Goal: Task Accomplishment & Management: Complete application form

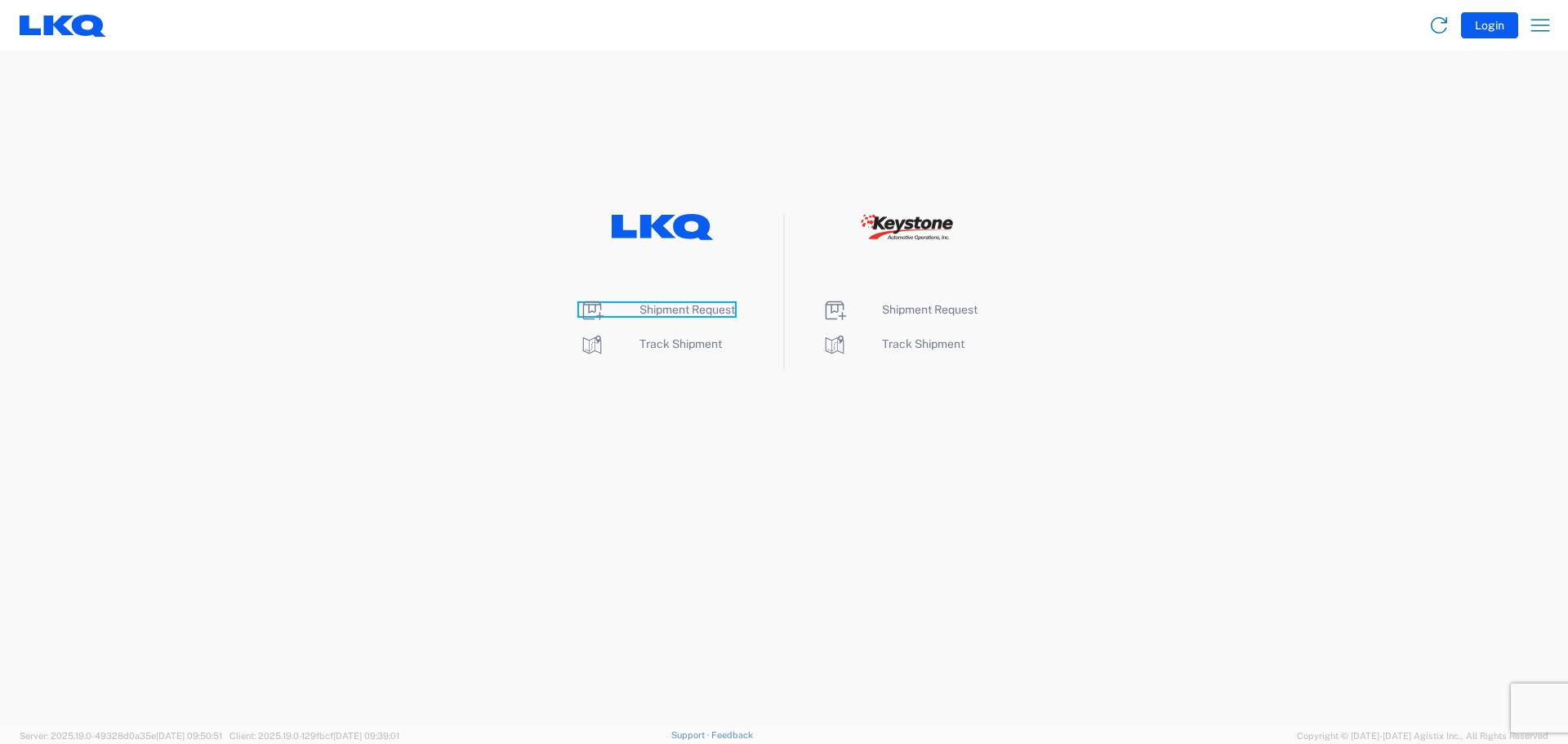
click at [686, 306] on span "Shipment Request" at bounding box center [687, 309] width 96 height 13
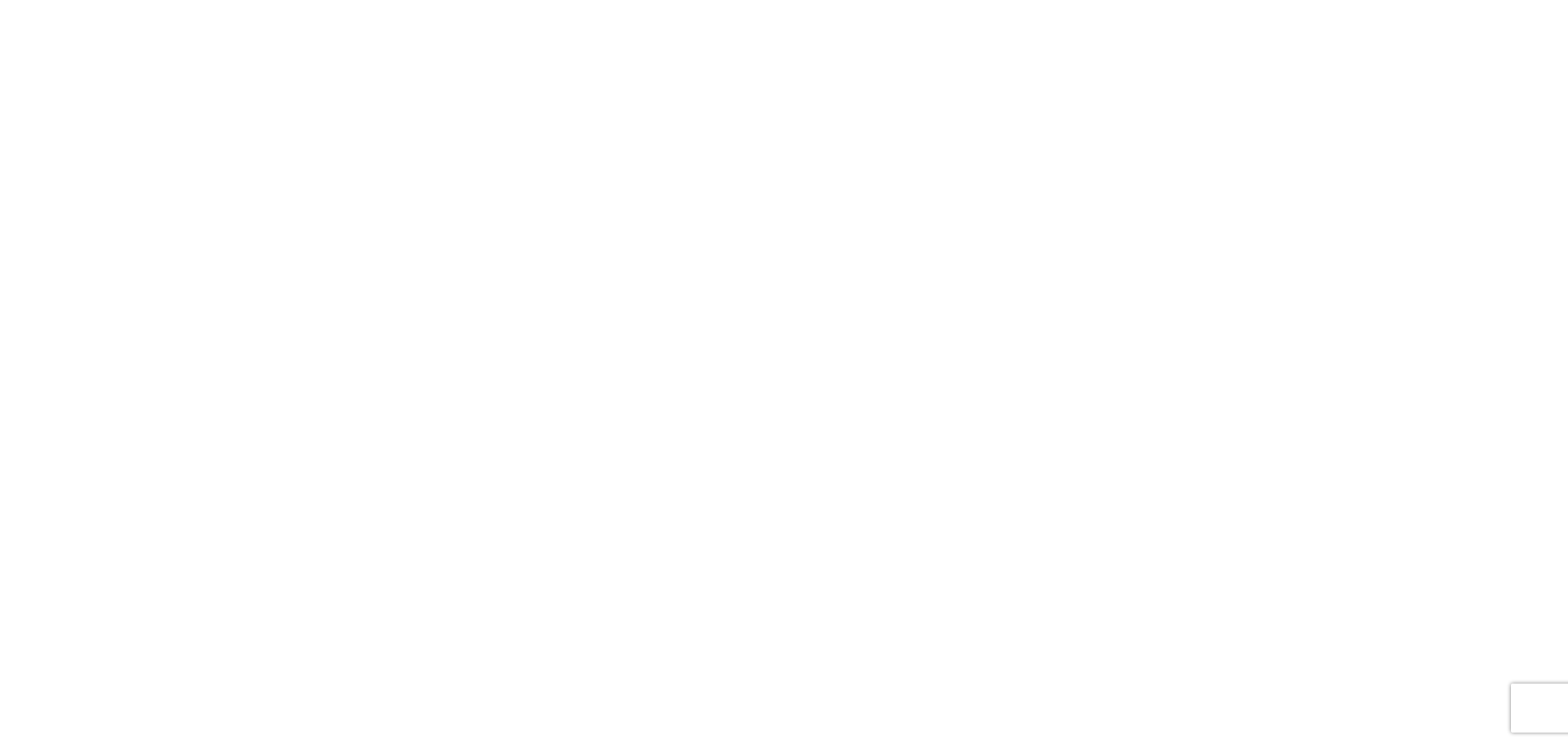
select select "FULL"
select select "LBS"
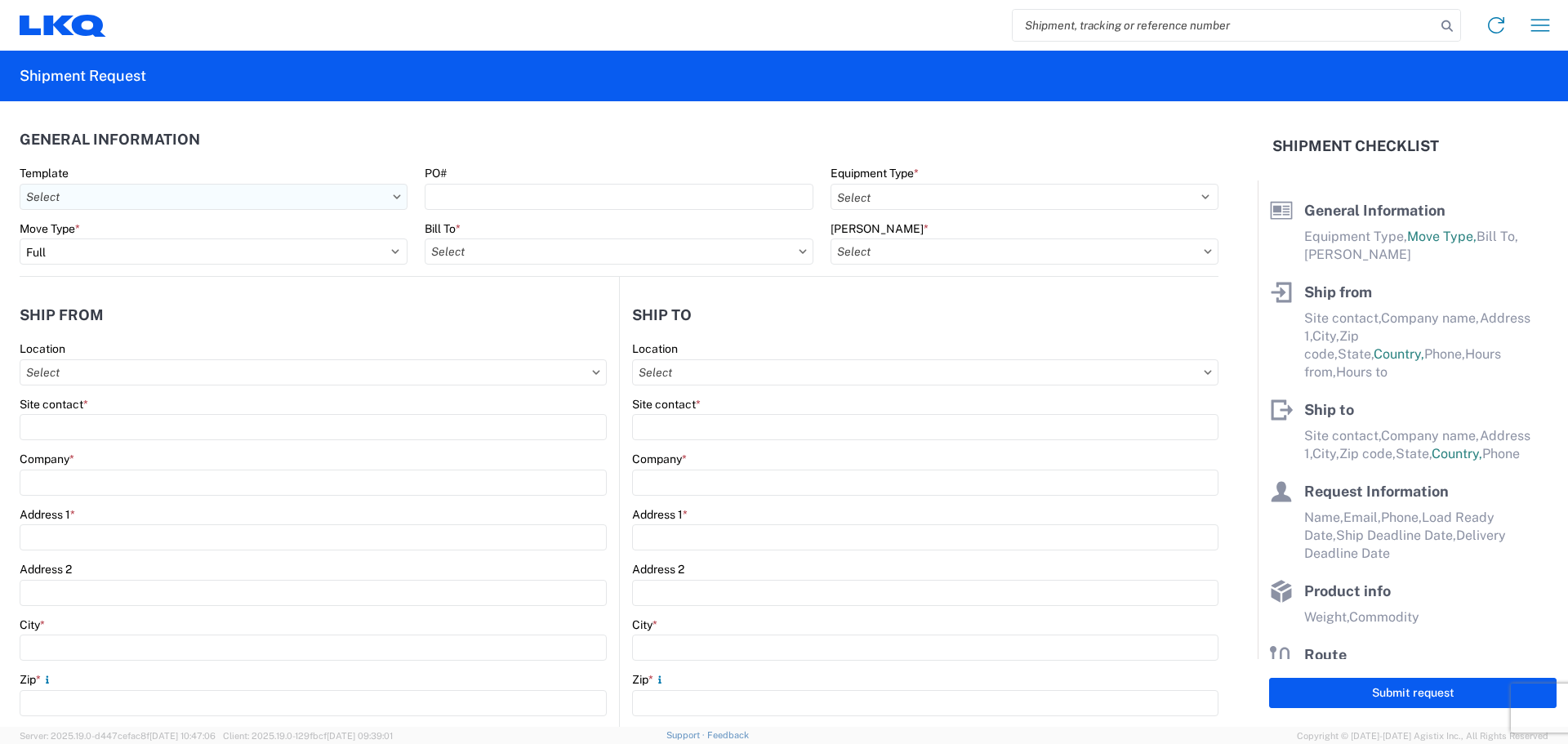
click at [279, 196] on input "text" at bounding box center [213, 196] width 388 height 26
type input "1712"
click at [186, 270] on div "1712_New Braunfels_1760_Houston" at bounding box center [167, 269] width 286 height 26
type input "1712_New Braunfels_1760_Houston"
select select
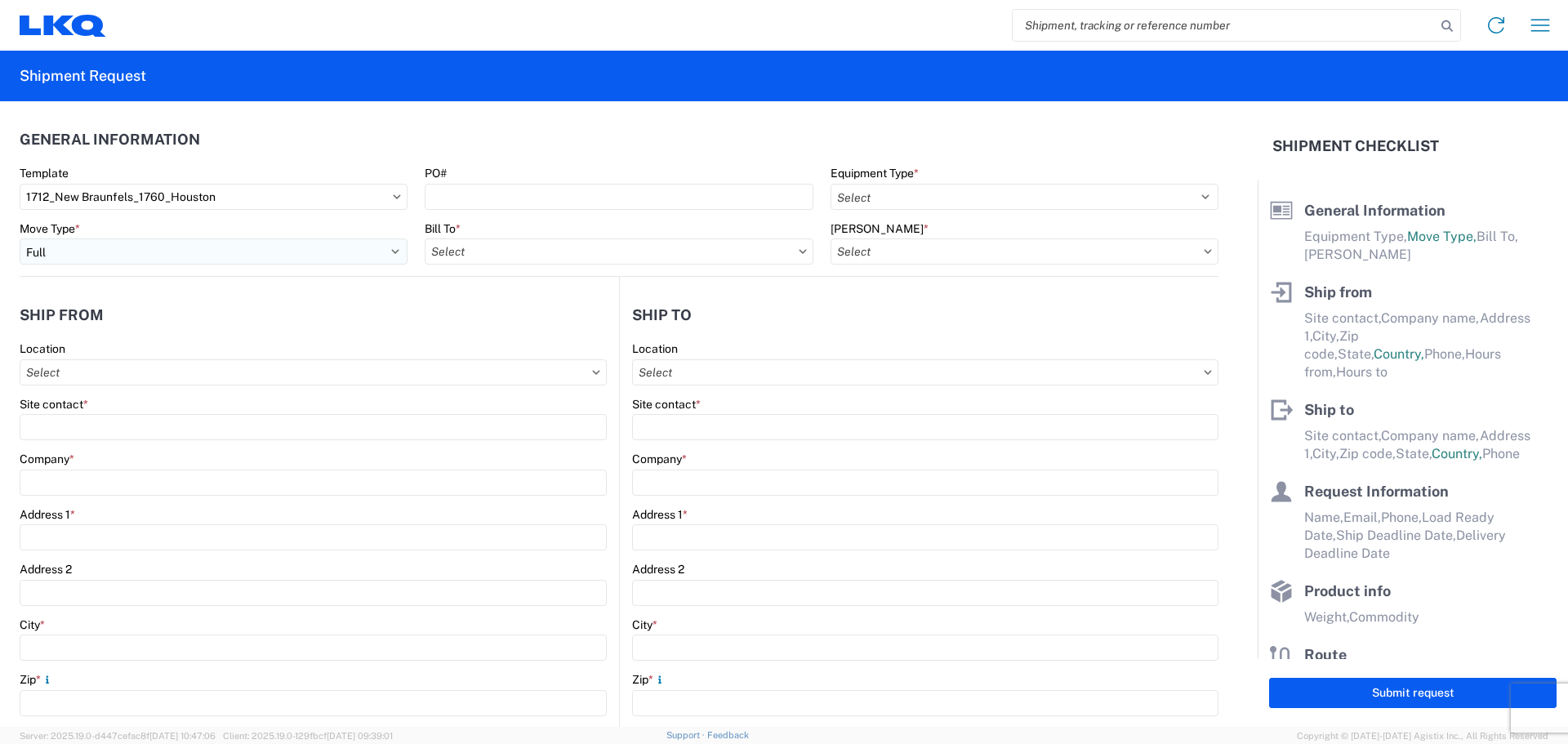
select select
type input "Shipping"
type input "LKQ Central [US_STATE] [PERSON_NAME]"
type input "[STREET_ADDRESS][PERSON_NAME]"
type input "New Braunfels"
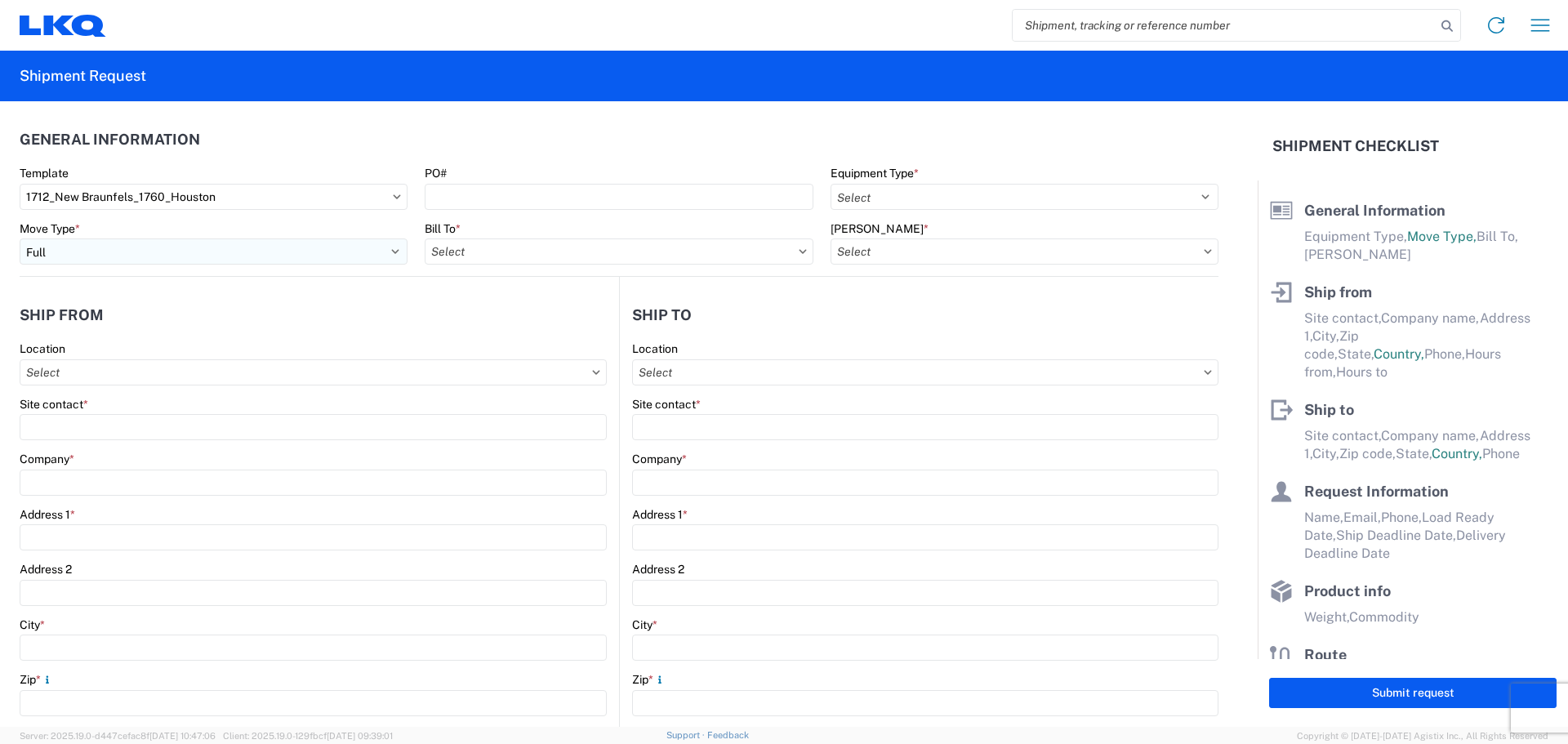
type input "78130"
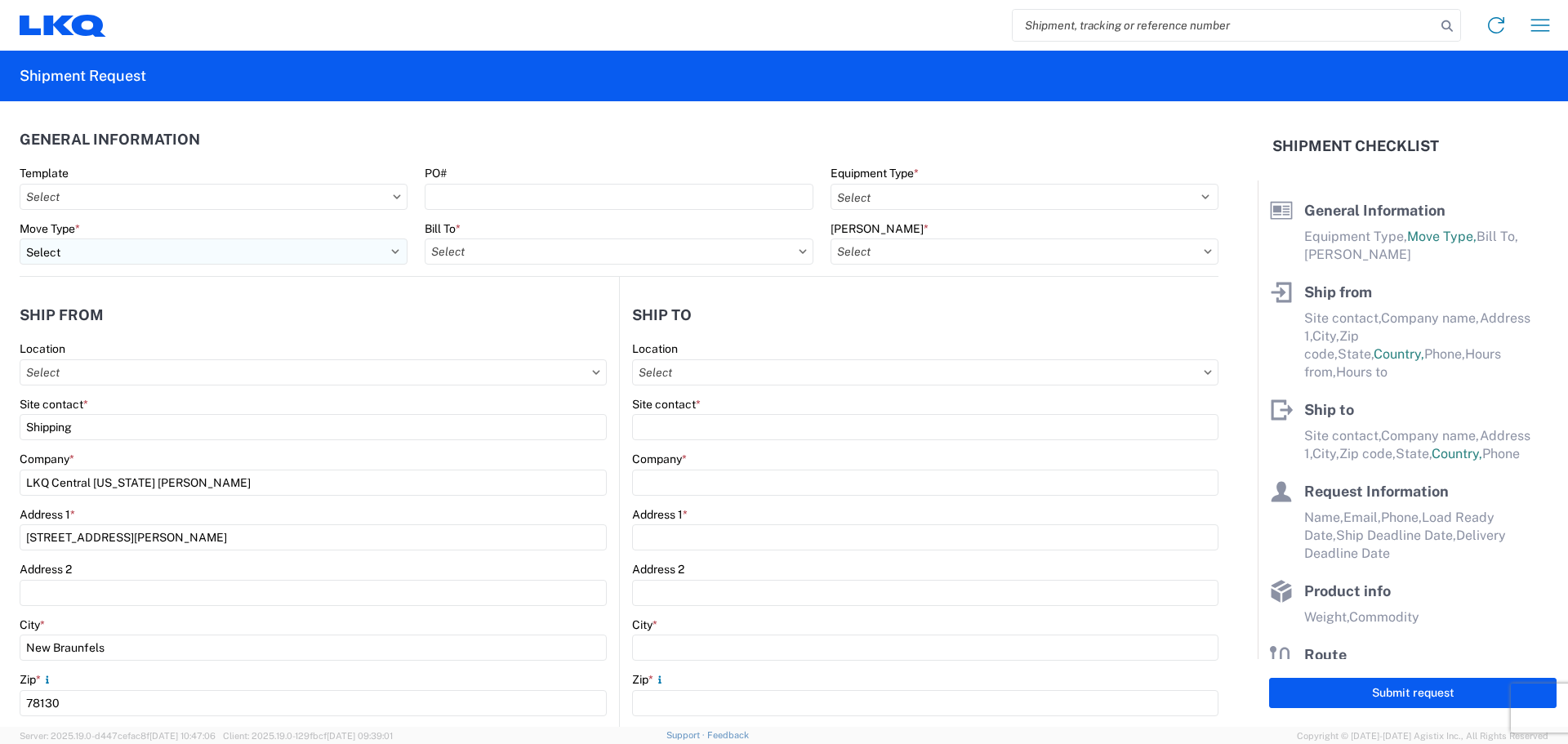
type input "Receiving"
type input "LKQ Best Core"
type input "[STREET_ADDRESS]"
type input "[GEOGRAPHIC_DATA]"
type input "77038"
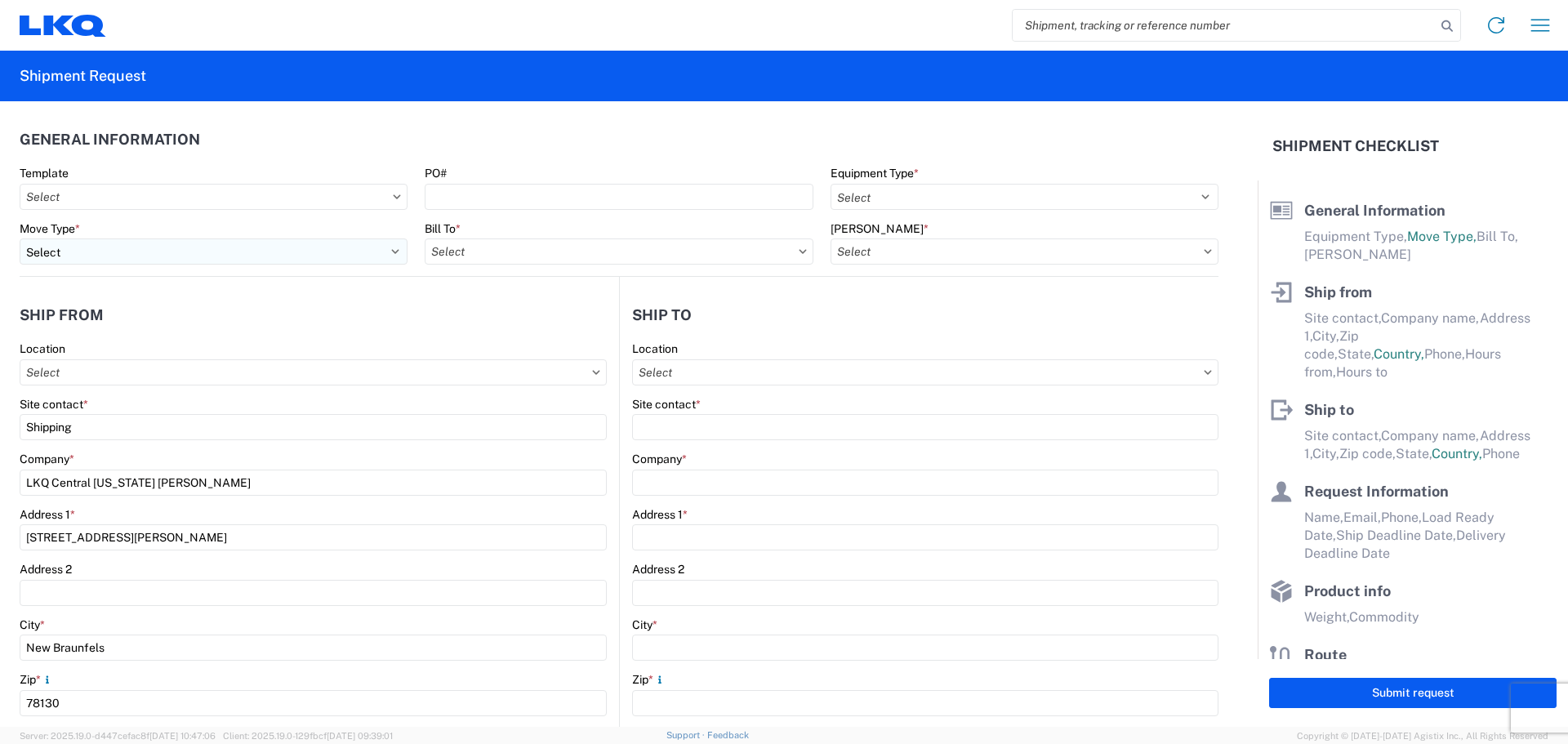
type input "[DATE]"
type input "42000"
type input "Engines, Transmissions"
type input "1"
type input "12"
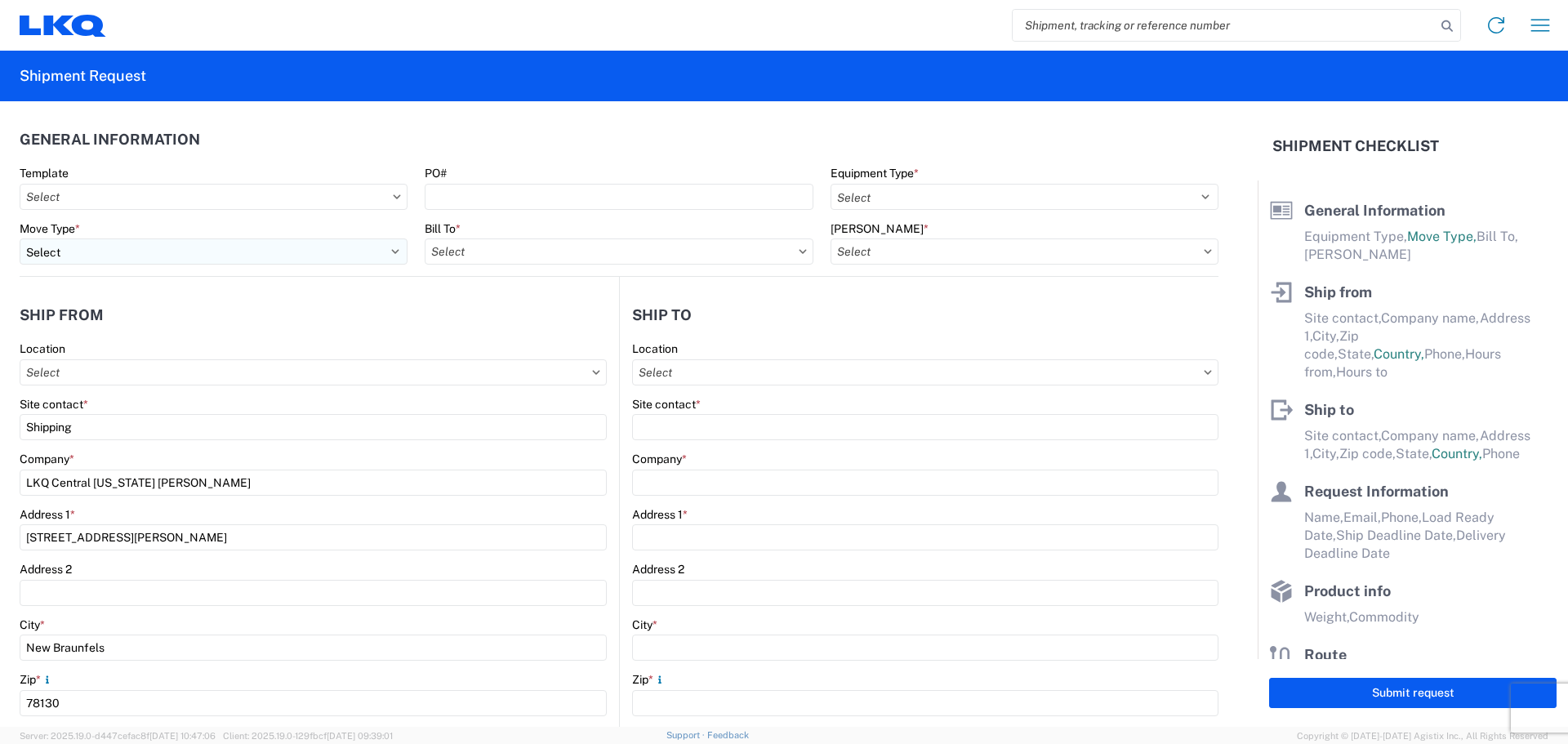
type input "12"
select select "IN"
select select "US"
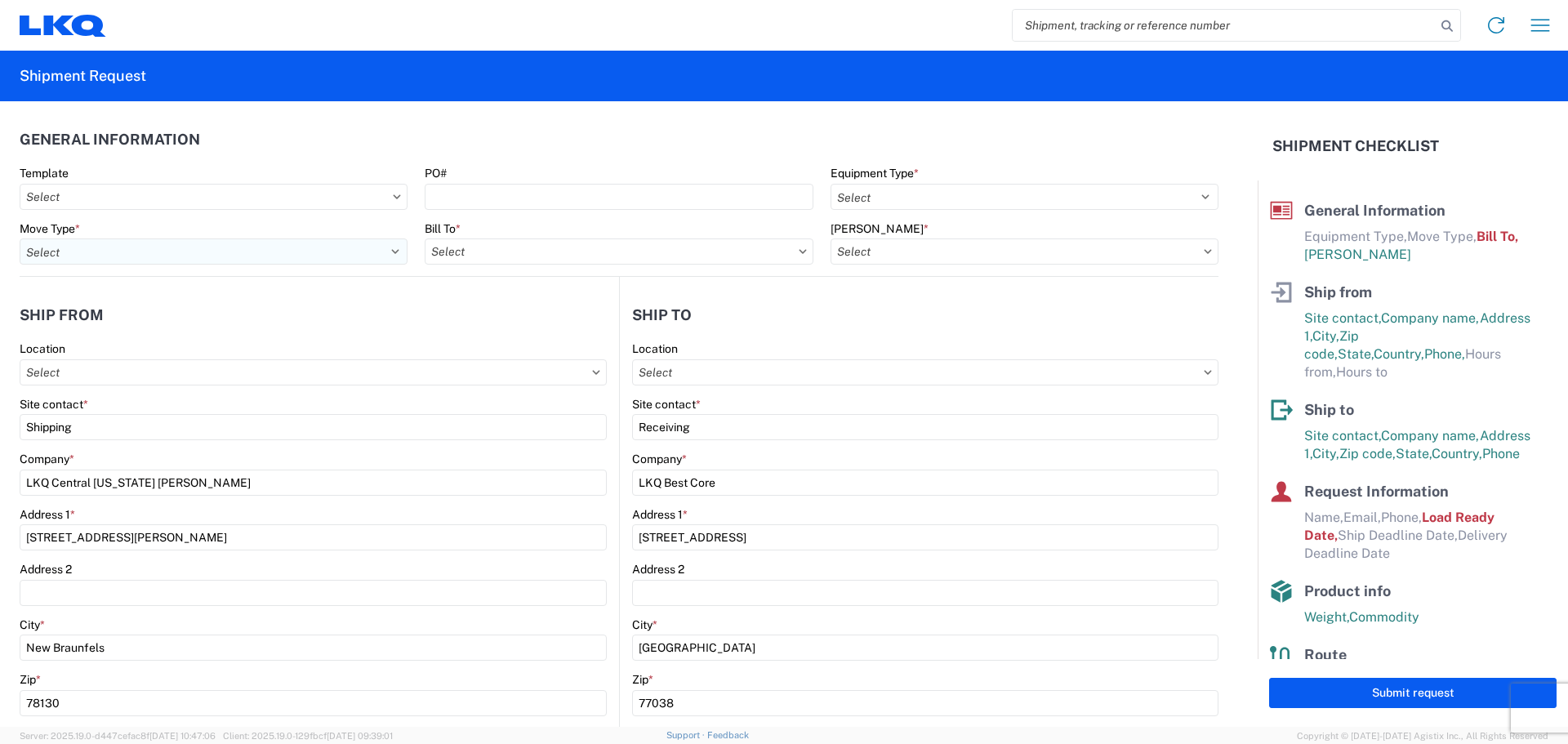
type input "1760 - LKQ Best Core"
type input "1712 - LKQ Central [US_STATE] [PERSON_NAME]"
type input "1760-1300-50180-0000 - 1760 Freight In - Cores"
click at [193, 202] on input "text" at bounding box center [213, 196] width 388 height 26
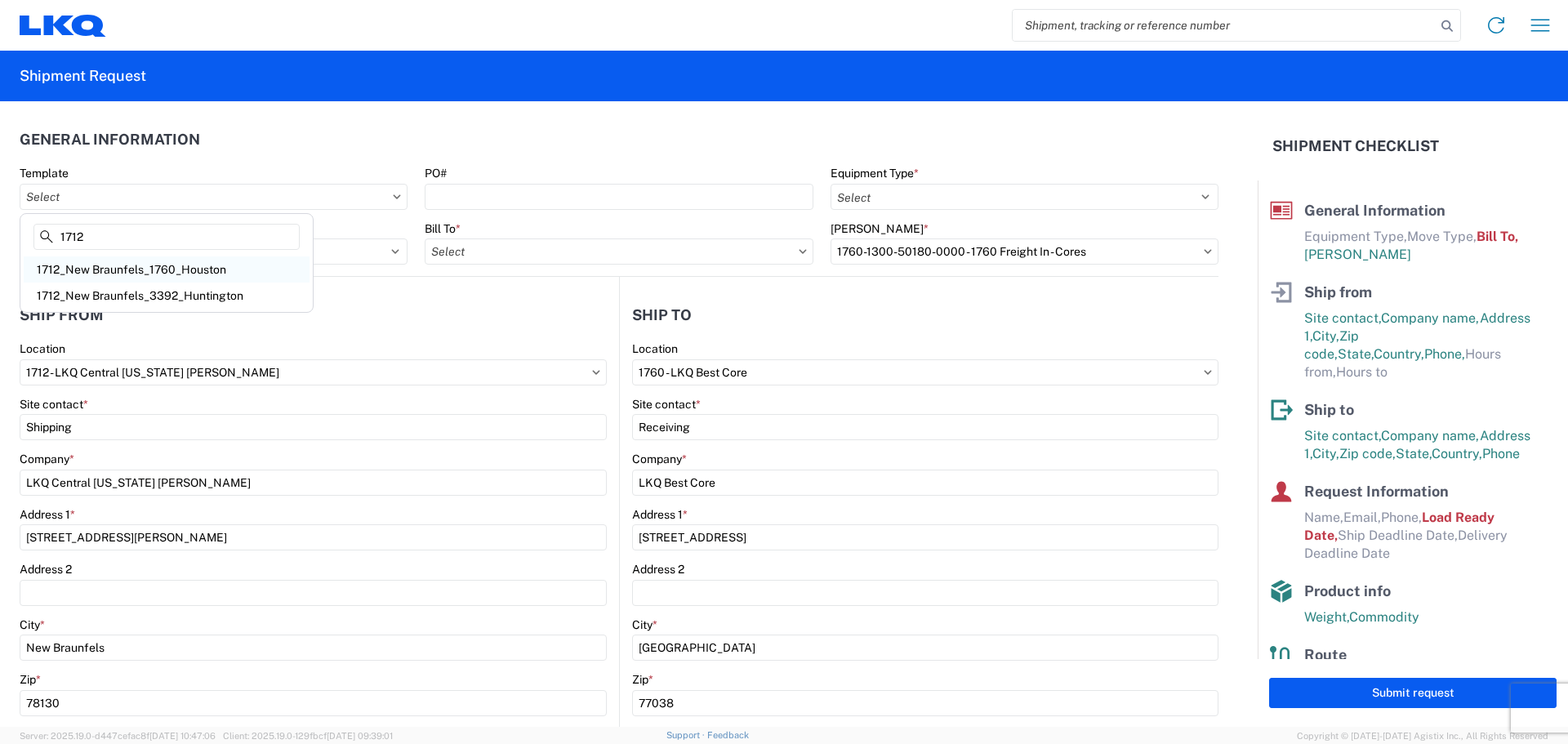
type input "1712"
click at [155, 270] on div "1712_New Braunfels_1760_Houston" at bounding box center [167, 269] width 286 height 26
type input "1712_New Braunfels_1760_Houston"
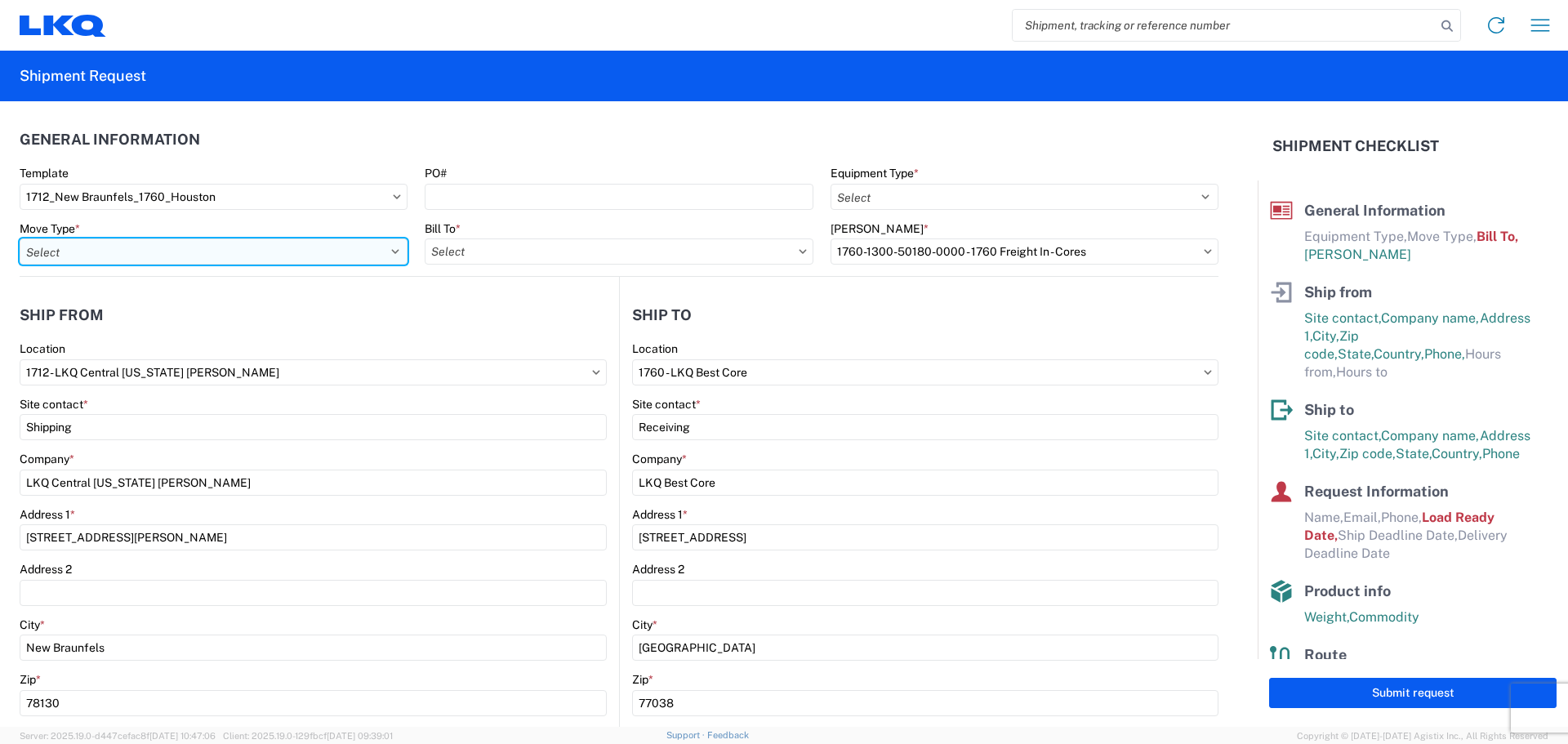
click at [265, 257] on select "Select Full Partial TL" at bounding box center [213, 251] width 388 height 26
select select "FULL"
click at [19, 239] on select "Select Full Partial TL" at bounding box center [213, 251] width 388 height 26
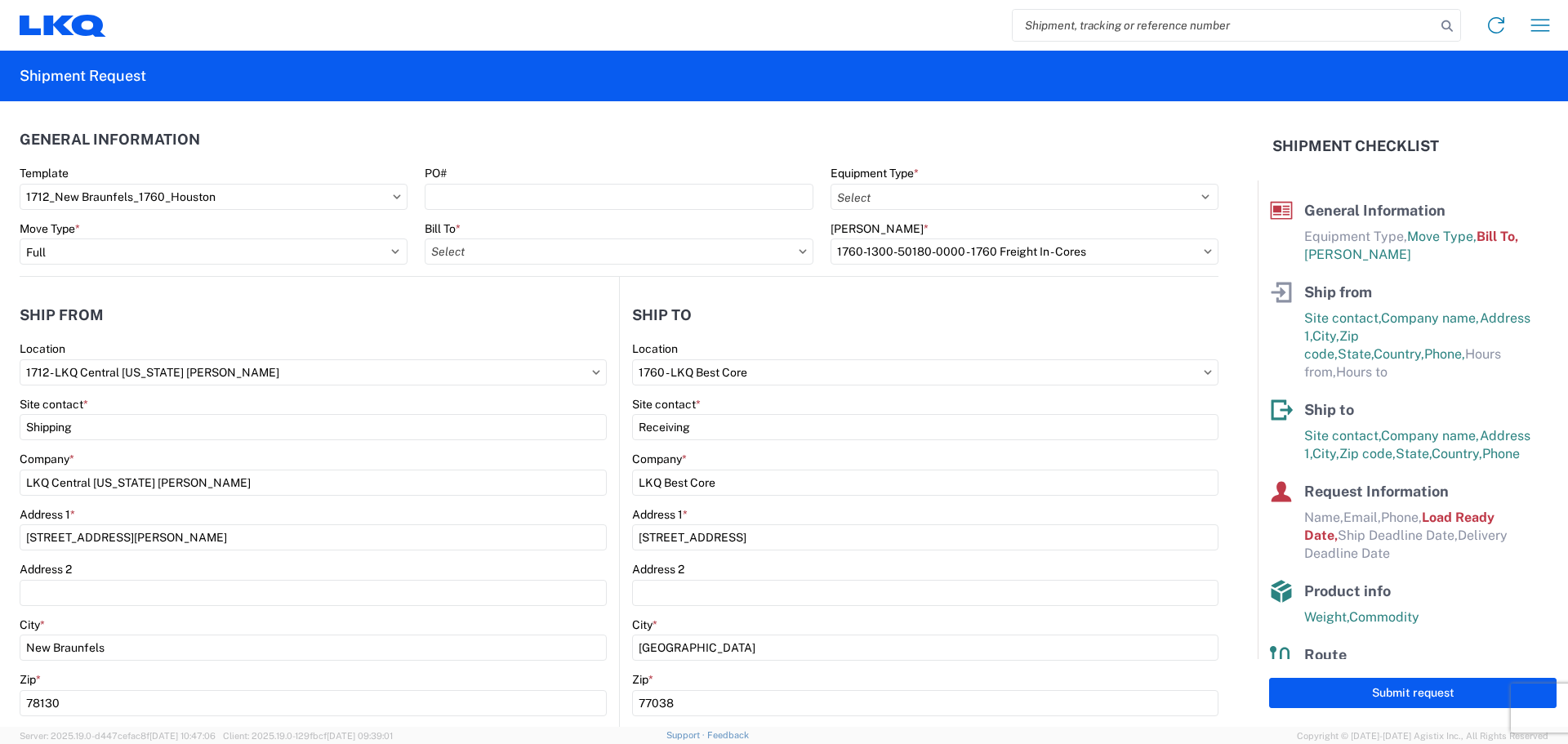
click at [798, 252] on icon at bounding box center [803, 251] width 8 height 5
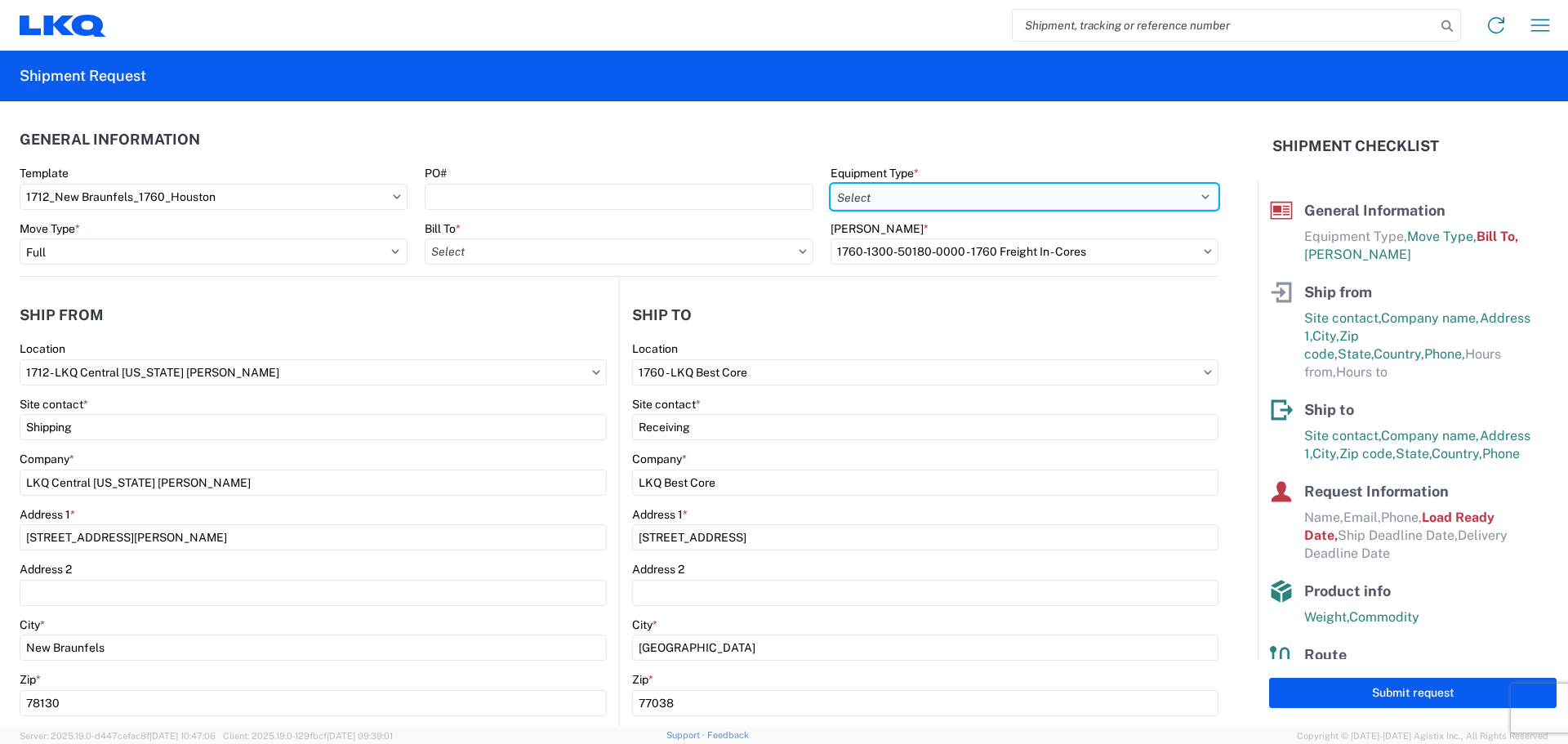
click at [855, 199] on select "Select 53’ Dry Van Flatbed Dropdeck (van) Lowboy (flatbed) Rail" at bounding box center [1024, 196] width 388 height 26
select select "STDV"
click at [831, 184] on select "Select 53’ Dry Van Flatbed Dropdeck (van) Lowboy (flatbed) Rail" at bounding box center [1024, 196] width 388 height 26
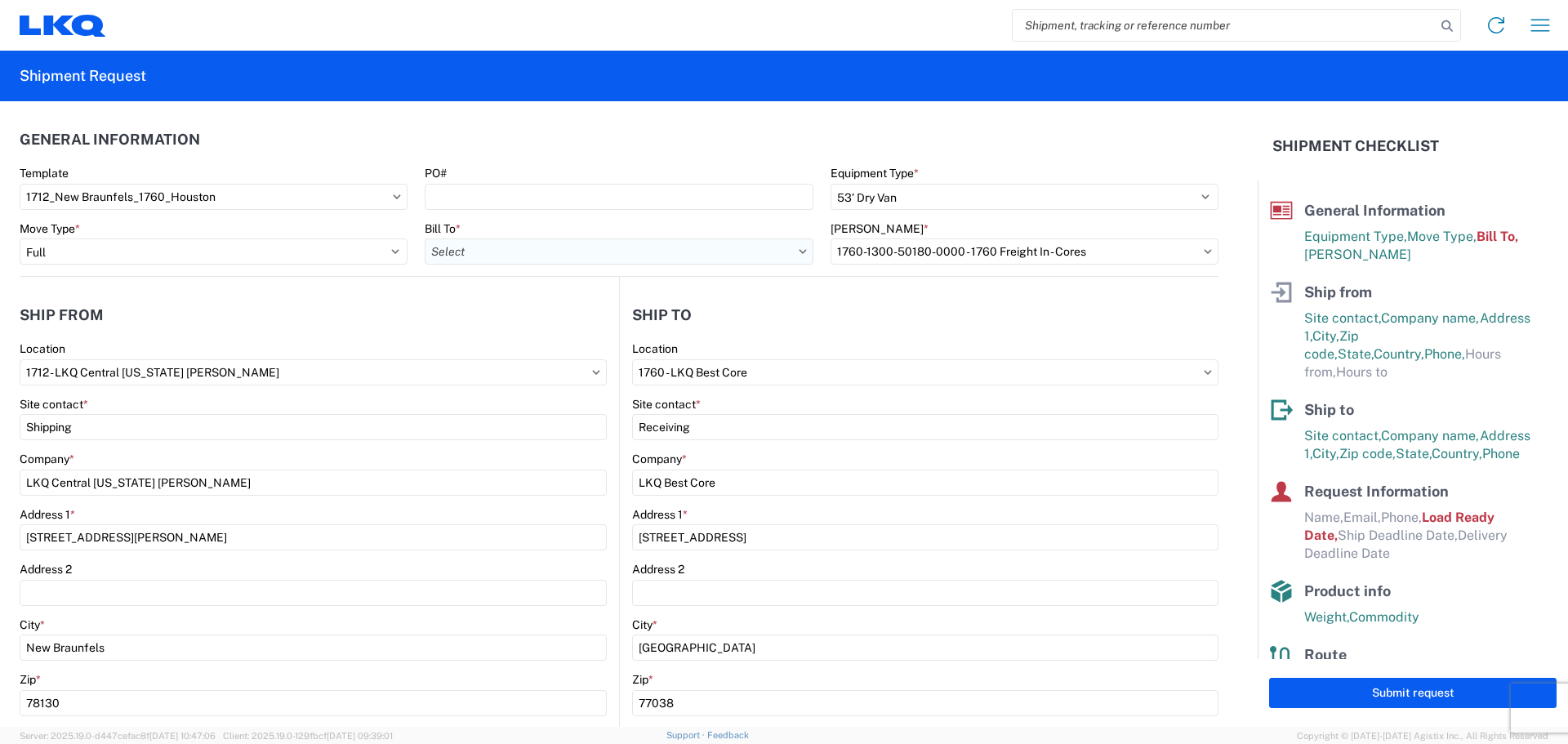
click at [602, 257] on input "text" at bounding box center [619, 251] width 388 height 26
type input "1"
type input "1760"
click at [525, 319] on div "1760 - LKQ Best Core" at bounding box center [568, 323] width 286 height 26
type input "1760 - LKQ Best Core"
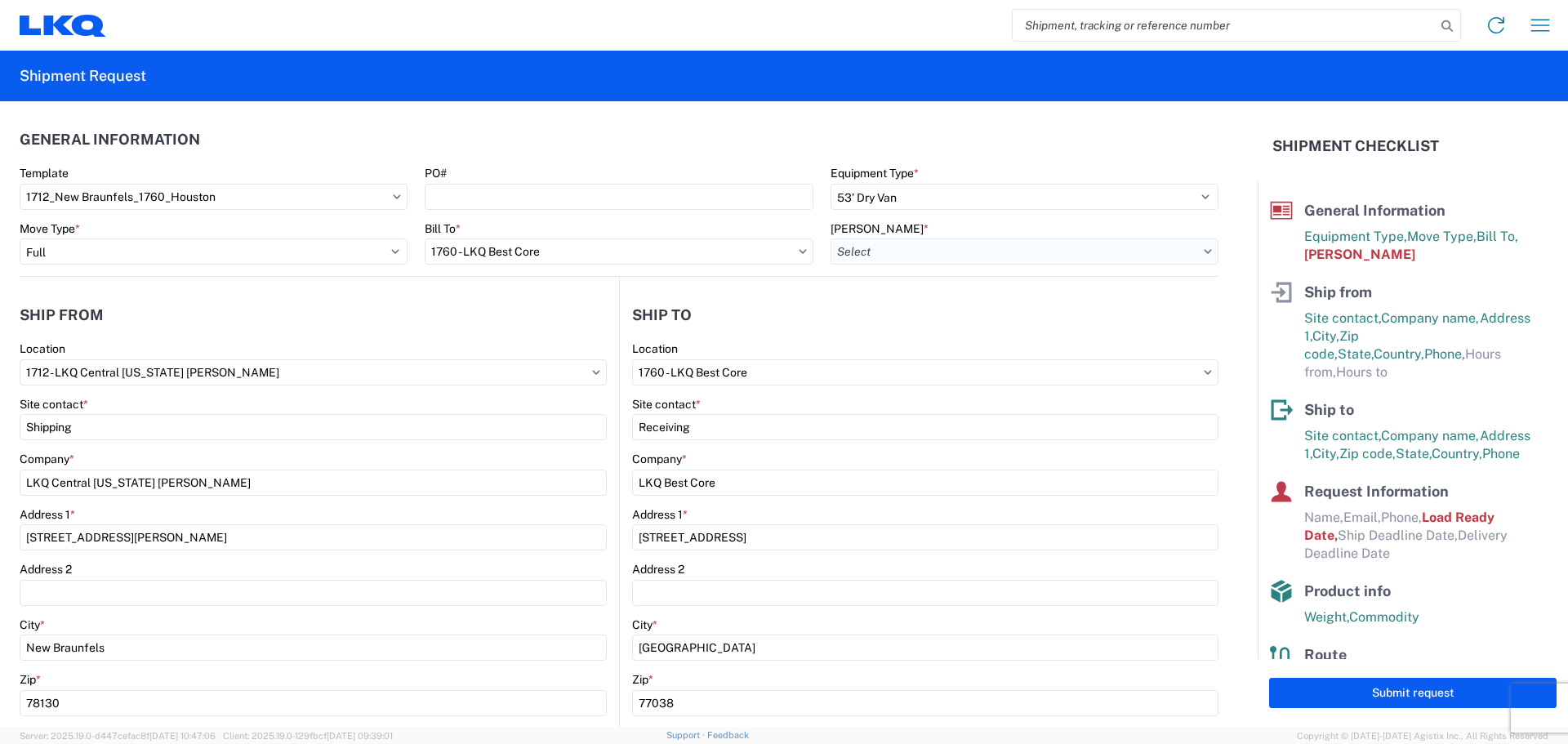
click at [926, 250] on input "text" at bounding box center [1024, 251] width 388 height 26
click at [1201, 251] on input "text" at bounding box center [1024, 251] width 388 height 26
click at [1194, 247] on input "text" at bounding box center [1024, 251] width 388 height 26
click at [947, 320] on div "1760-1300-50180-0000 - 1760 Freight In - Cores" at bounding box center [969, 323] width 286 height 26
type input "1760-1300-50180-0000 - 1760 Freight In - Cores"
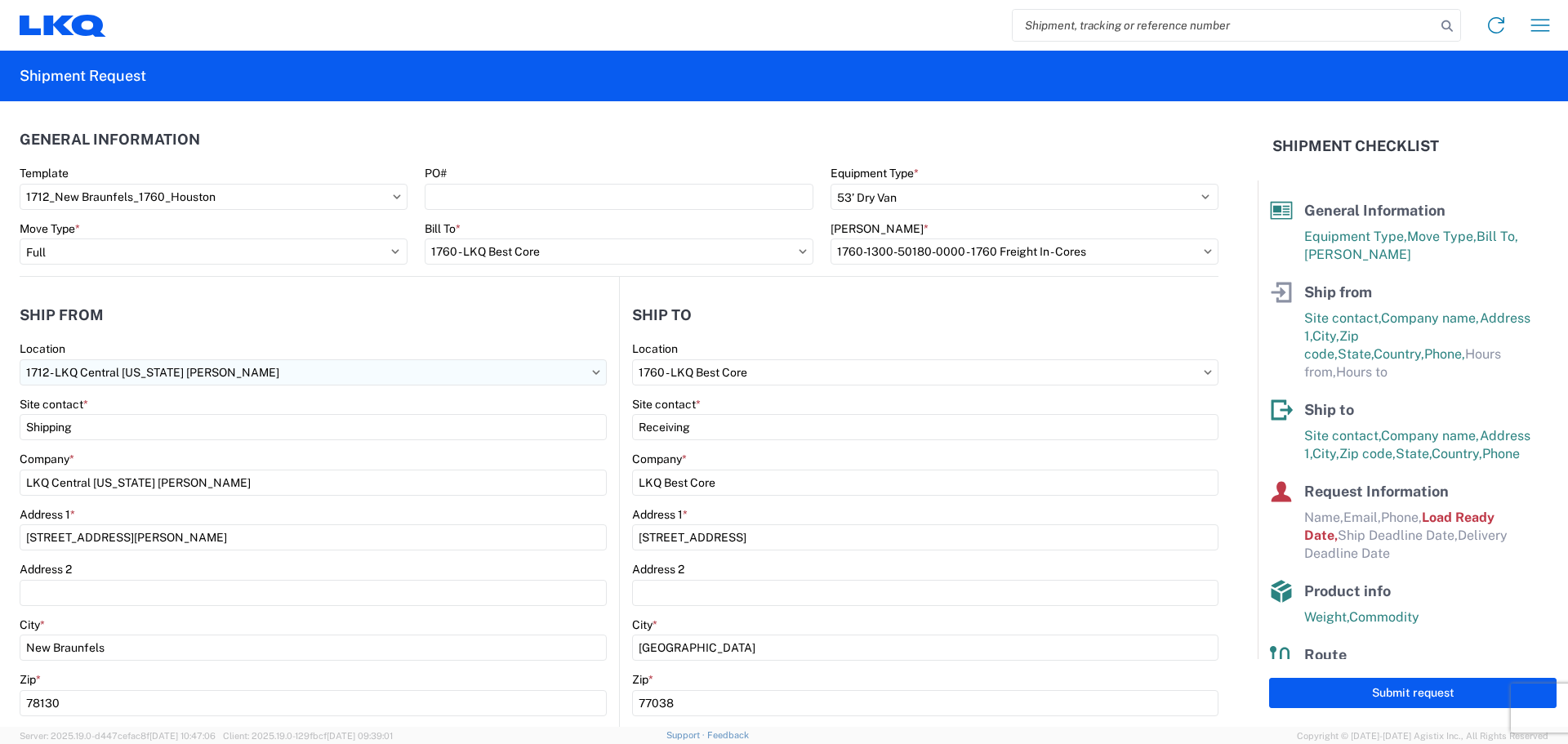
scroll to position [272, 0]
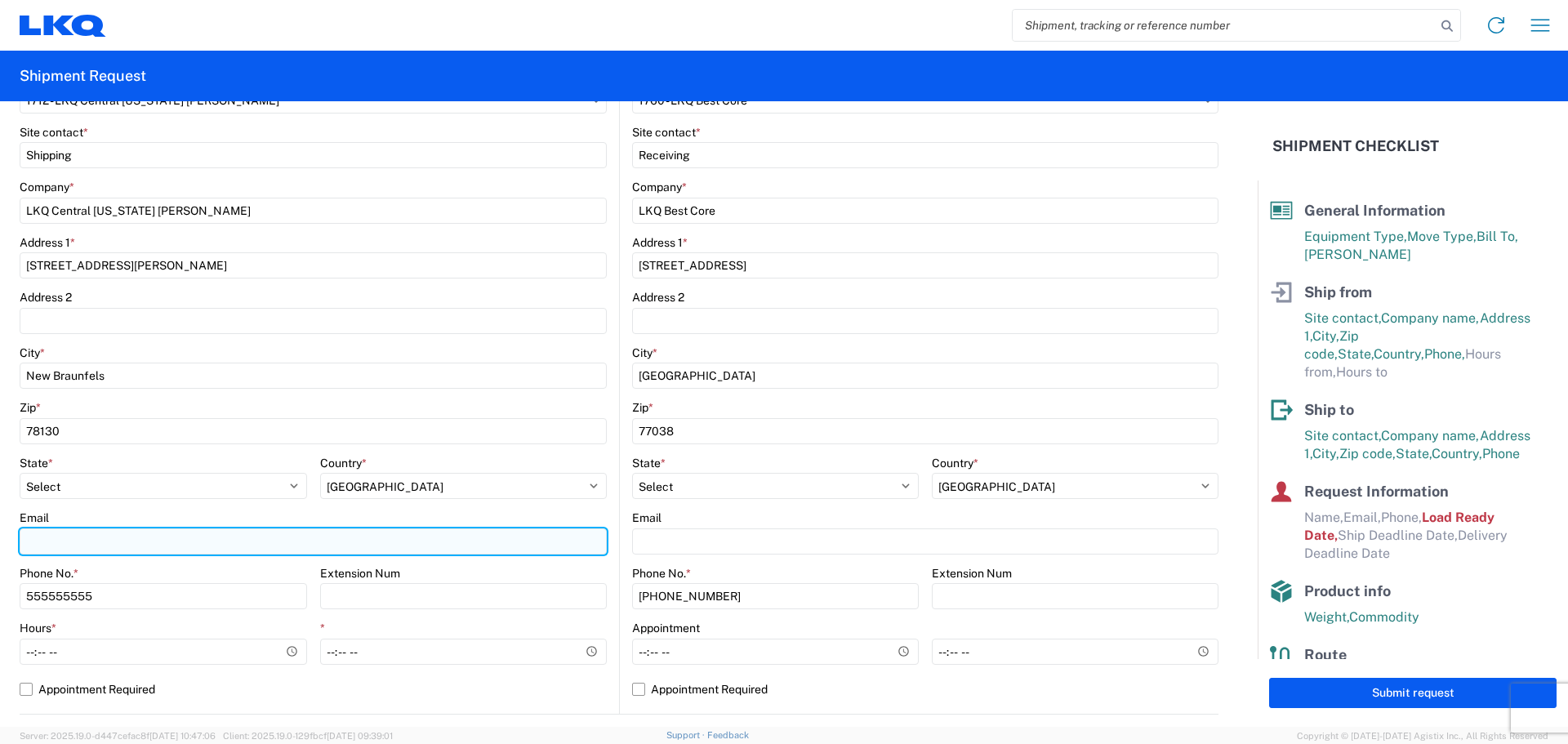
click at [128, 534] on input "Email" at bounding box center [313, 541] width 588 height 26
type input "[EMAIL_ADDRESS][DOMAIN_NAME]"
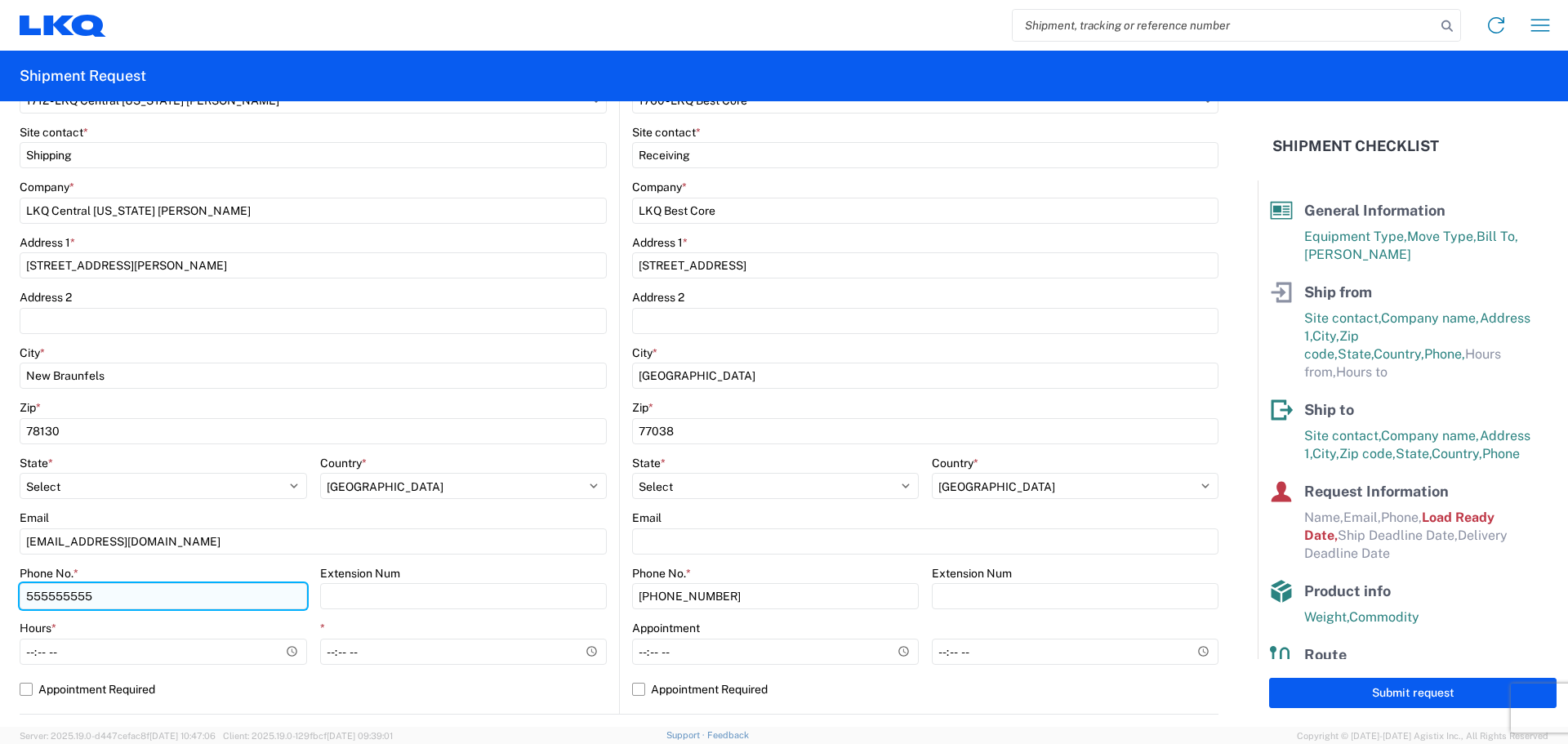
click at [168, 585] on input "555555555" at bounding box center [163, 596] width 288 height 26
type input "5"
type input "[PHONE_NUMBER]"
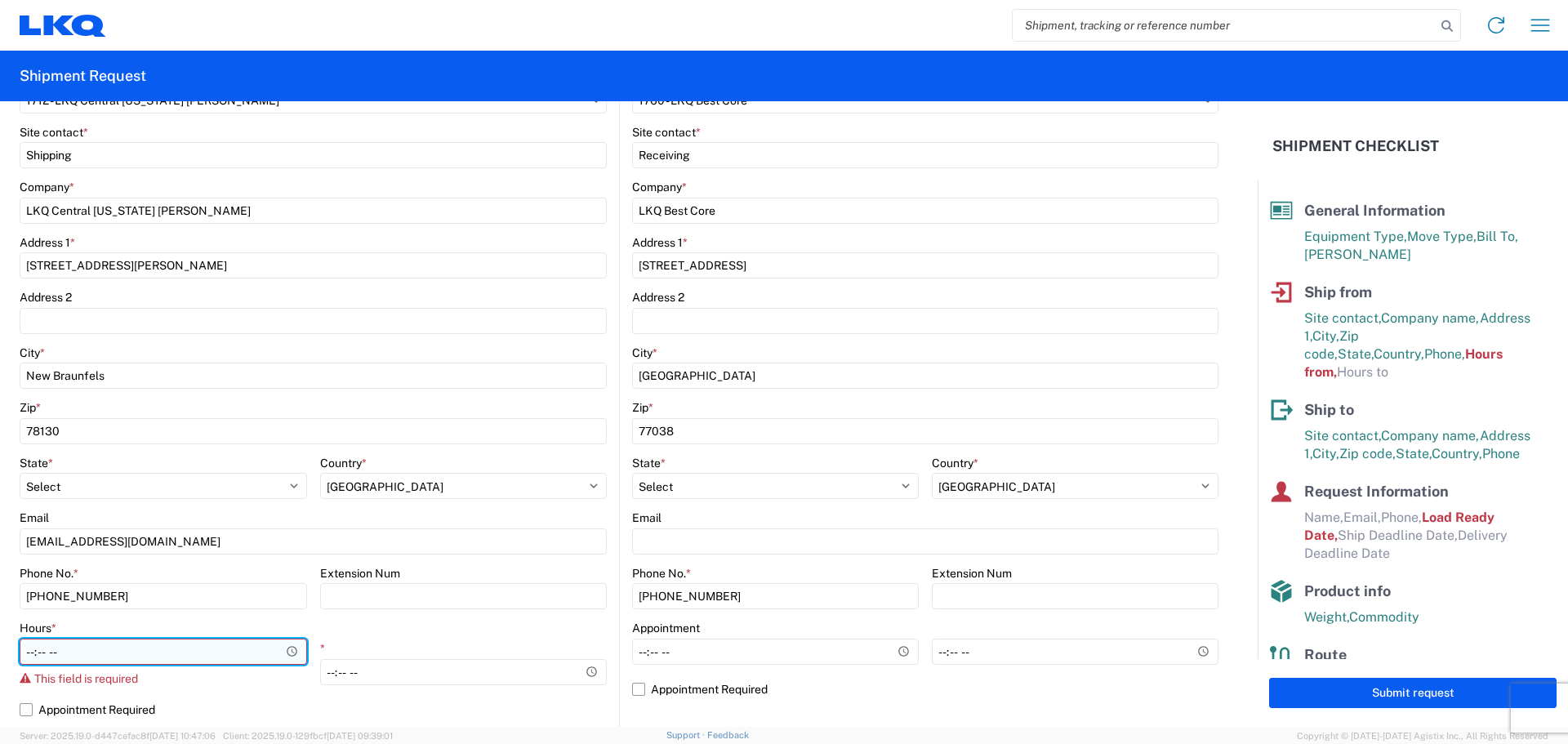
click at [194, 649] on input "Hours *" at bounding box center [163, 651] width 288 height 26
click at [282, 641] on input "Hours *" at bounding box center [163, 651] width 288 height 26
click at [52, 642] on input "Hours *" at bounding box center [163, 651] width 288 height 26
click at [55, 640] on input "Hours *" at bounding box center [163, 651] width 288 height 26
click at [63, 645] on input "Hours *" at bounding box center [163, 651] width 288 height 26
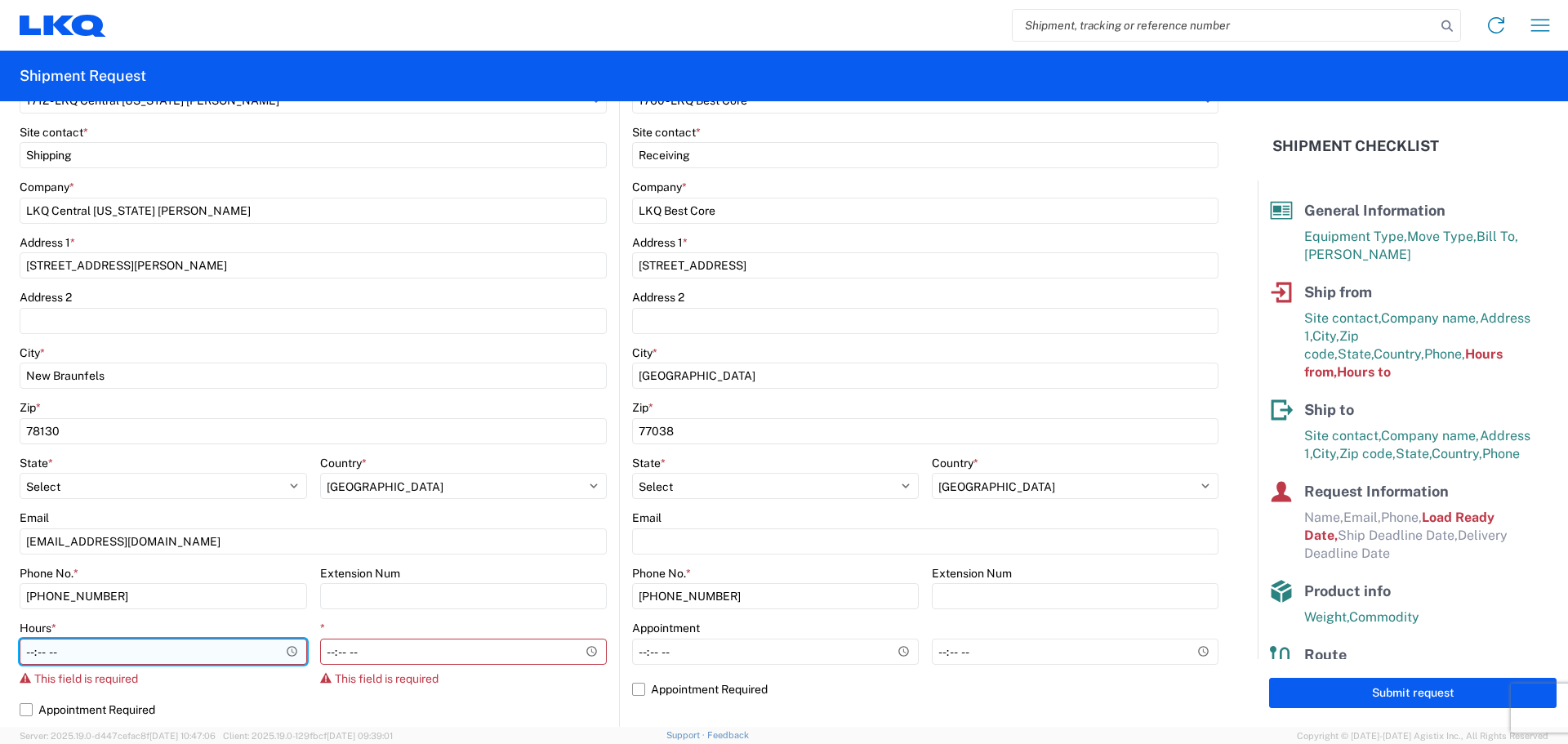
click at [92, 646] on input "Hours *" at bounding box center [163, 651] width 288 height 26
click at [93, 646] on input "Hours *" at bounding box center [163, 651] width 288 height 26
click at [287, 651] on input "Hours *" at bounding box center [163, 651] width 288 height 26
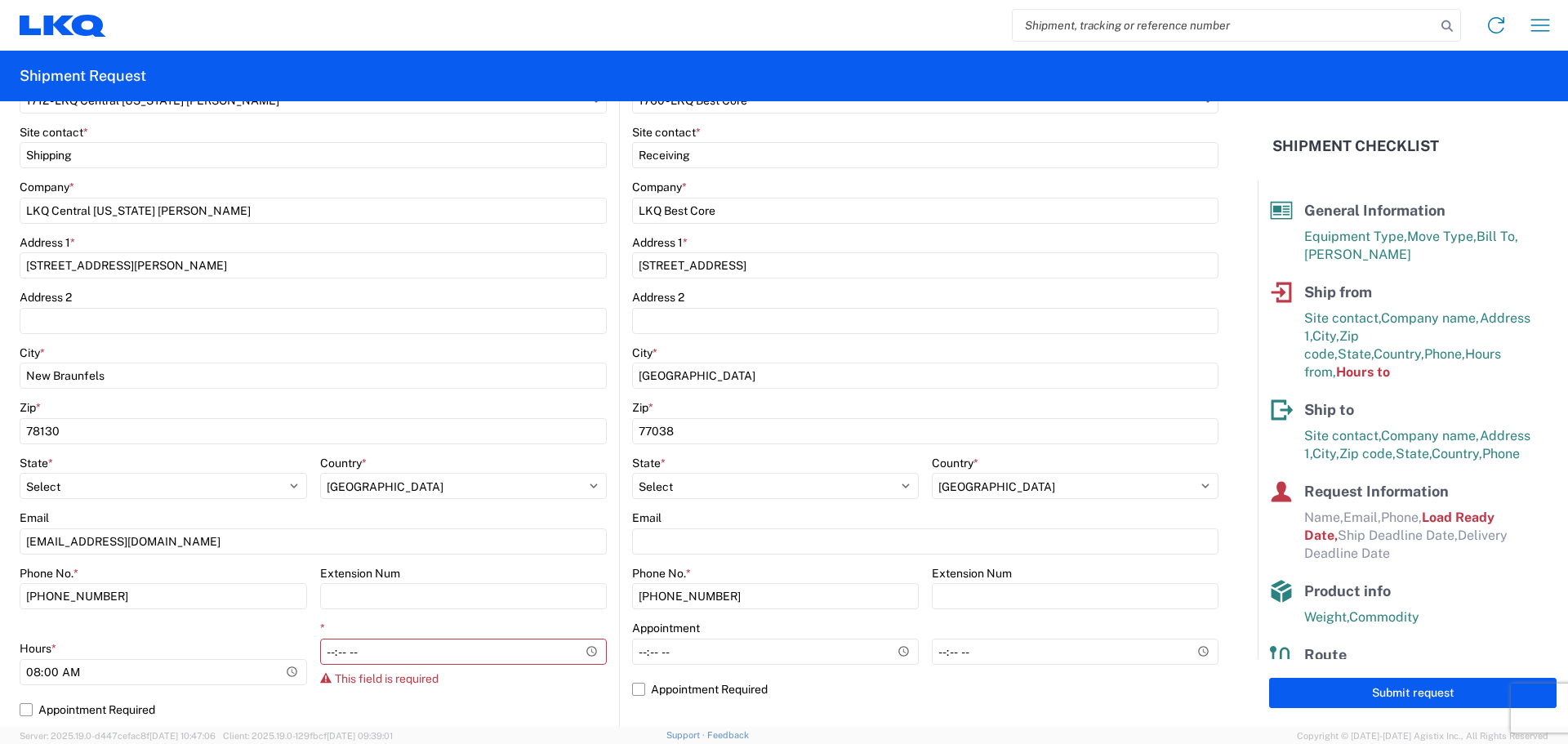
type input "08:00"
click at [251, 616] on agx-form-control-wrapper-v2 "Phone No. * [PHONE_NUMBER]" at bounding box center [163, 593] width 288 height 56
click at [586, 644] on input "*" at bounding box center [464, 651] width 288 height 26
type input "12:00"
click at [523, 614] on agx-form-control-wrapper-v2 "Extension Num" at bounding box center [464, 593] width 288 height 56
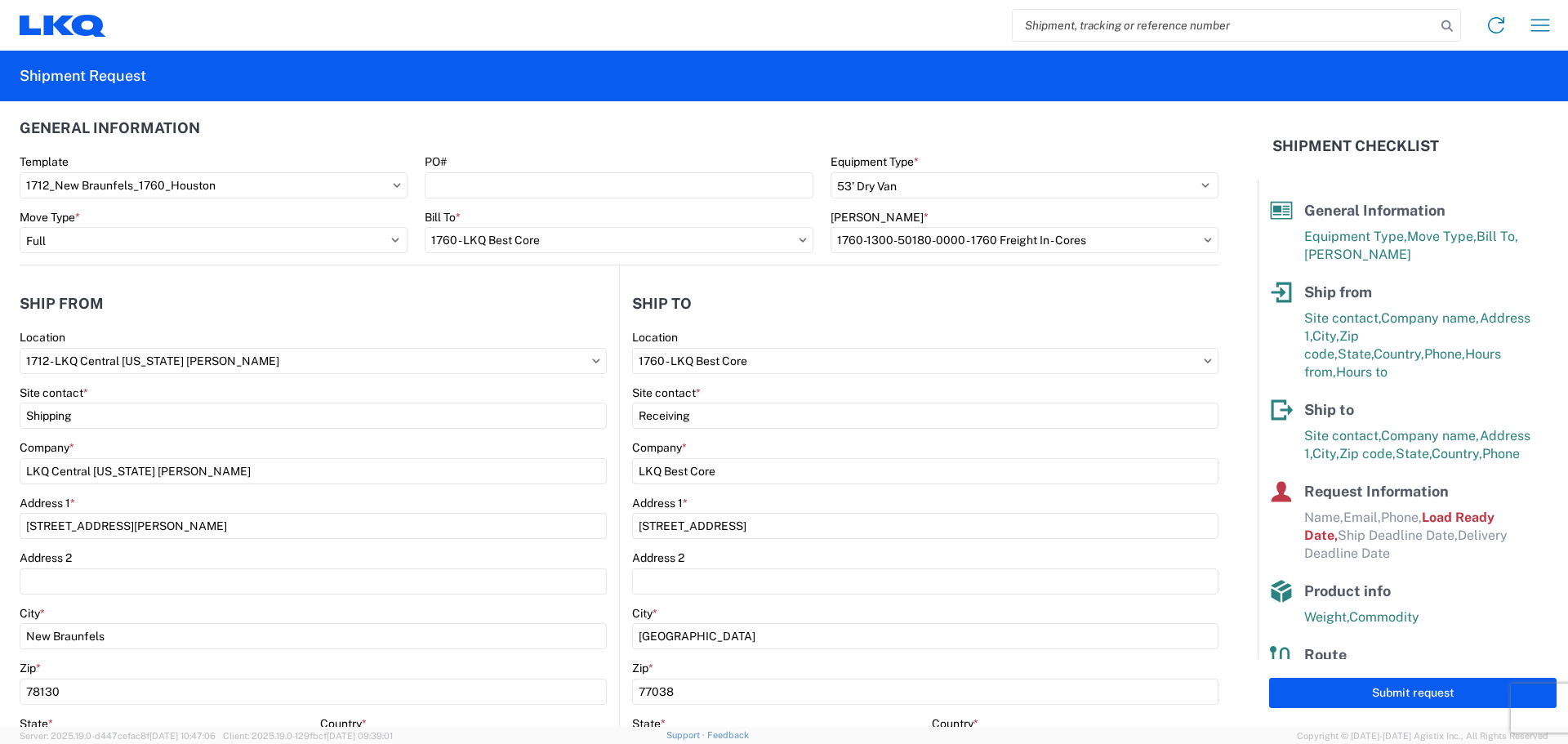
scroll to position [0, 0]
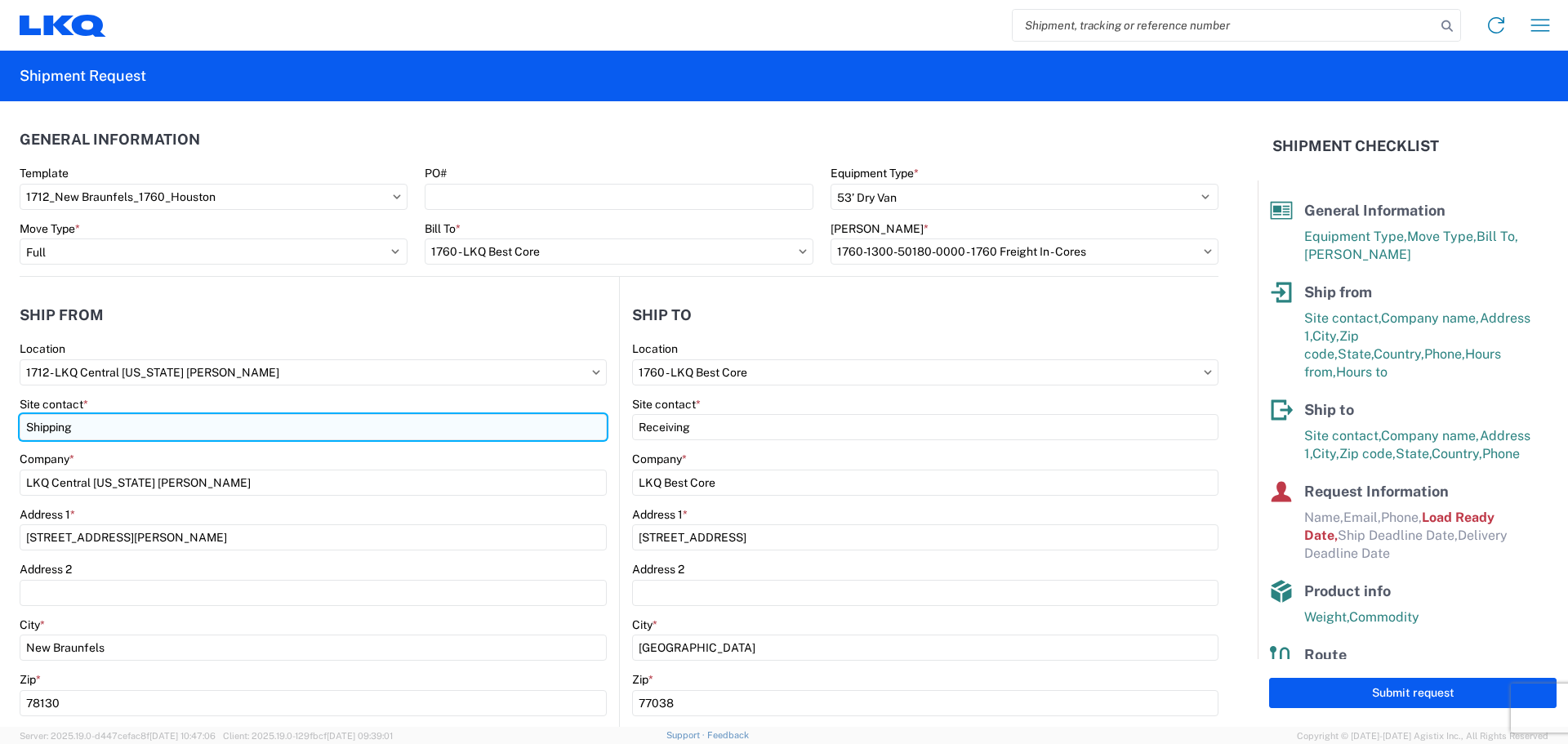
click at [203, 418] on input "Shipping" at bounding box center [313, 427] width 588 height 26
type input "S"
type input "m"
type input "[PERSON_NAME]"
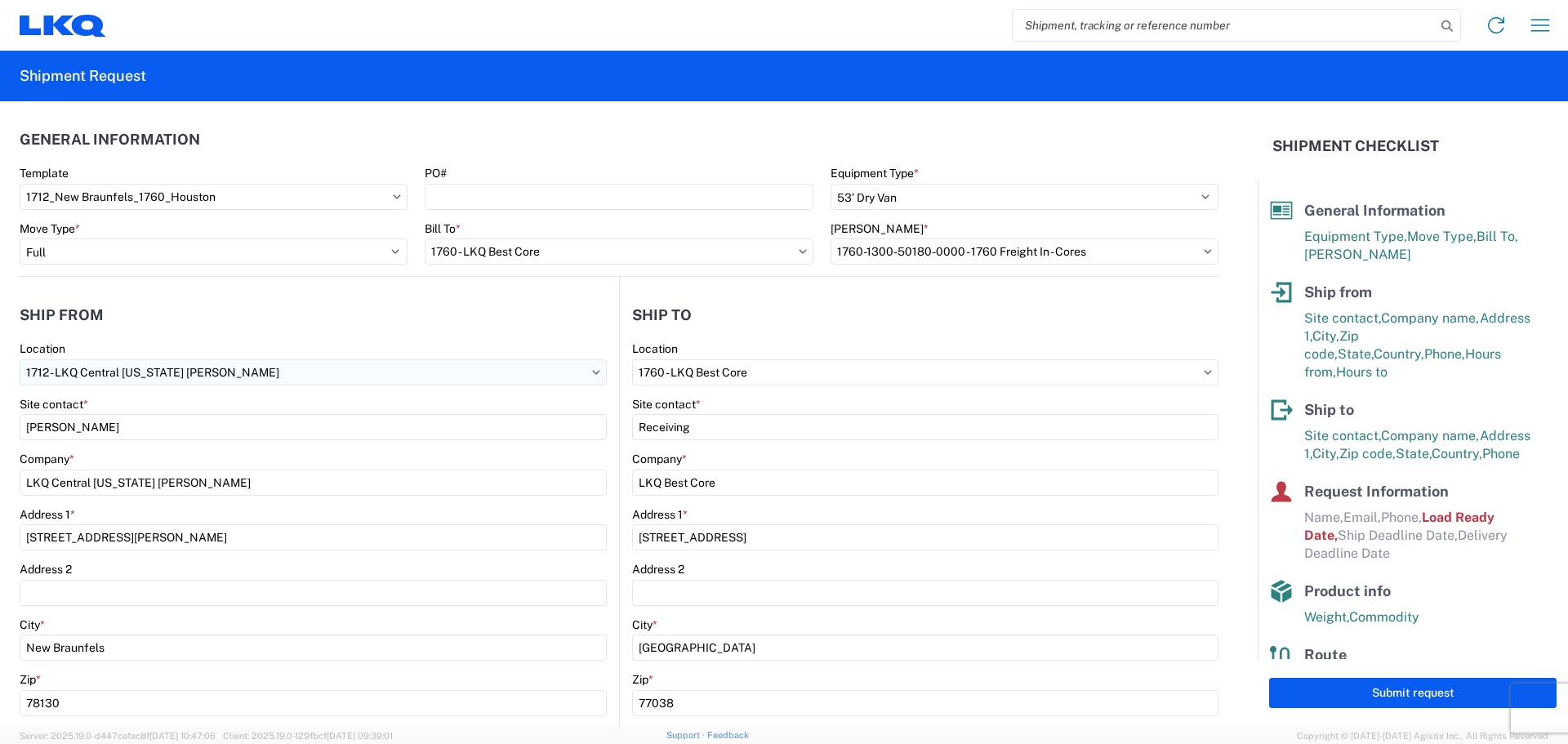
click at [219, 362] on input "1712 - LKQ Central [US_STATE] [PERSON_NAME]" at bounding box center [313, 372] width 588 height 26
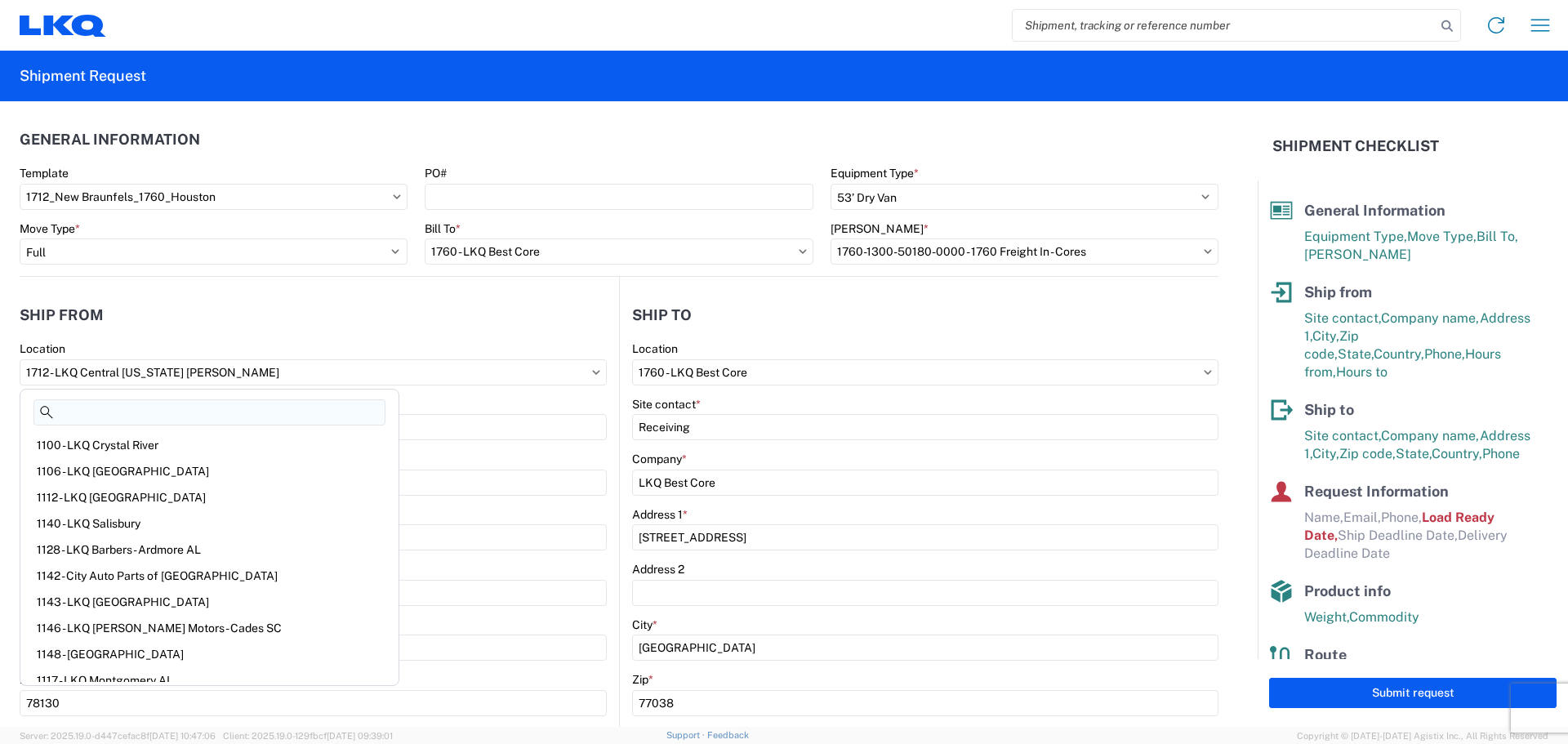
click at [200, 405] on input at bounding box center [210, 412] width 352 height 26
click at [415, 444] on agx-form-control-wrapper-v2 "Site contact * [PERSON_NAME]" at bounding box center [313, 425] width 588 height 56
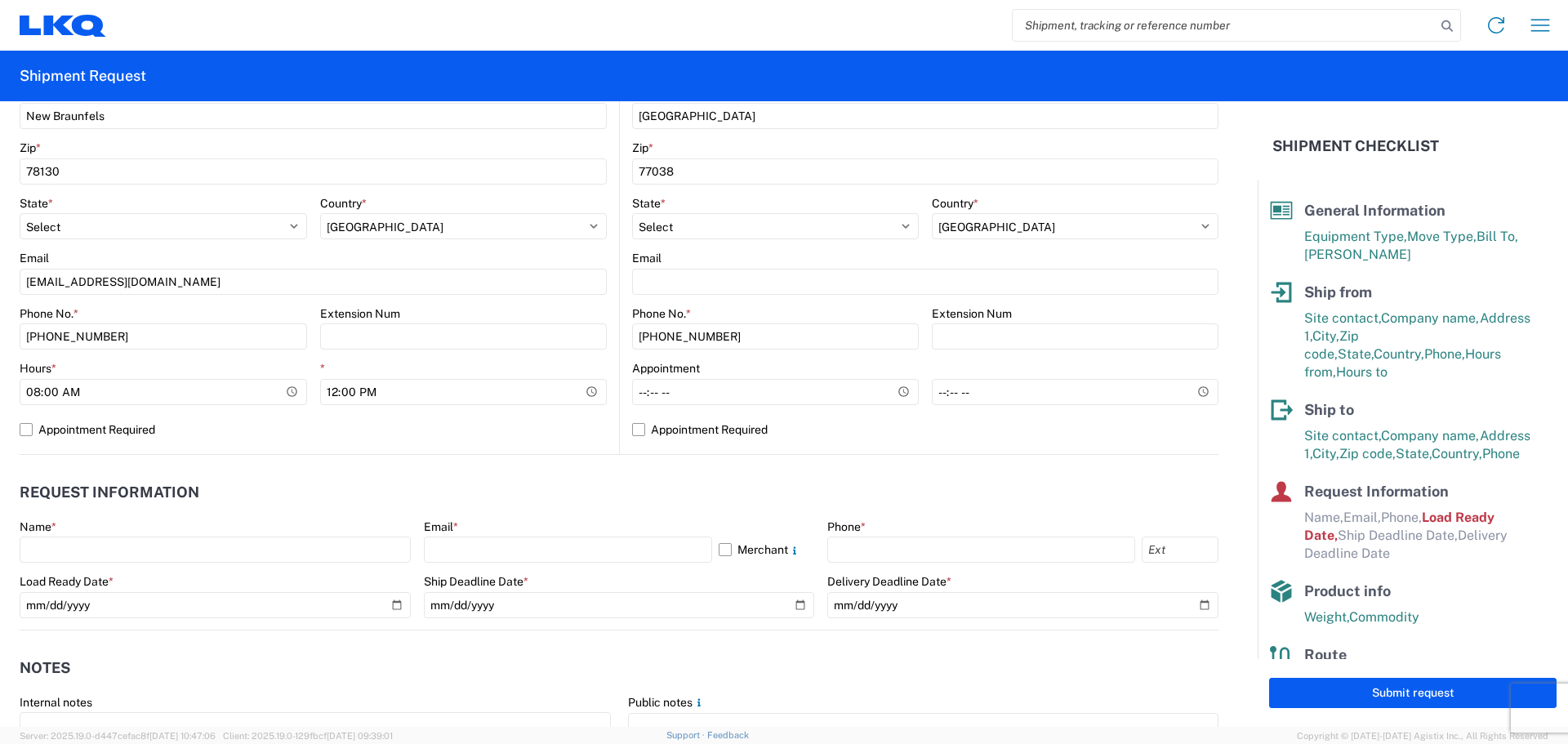
scroll to position [544, 0]
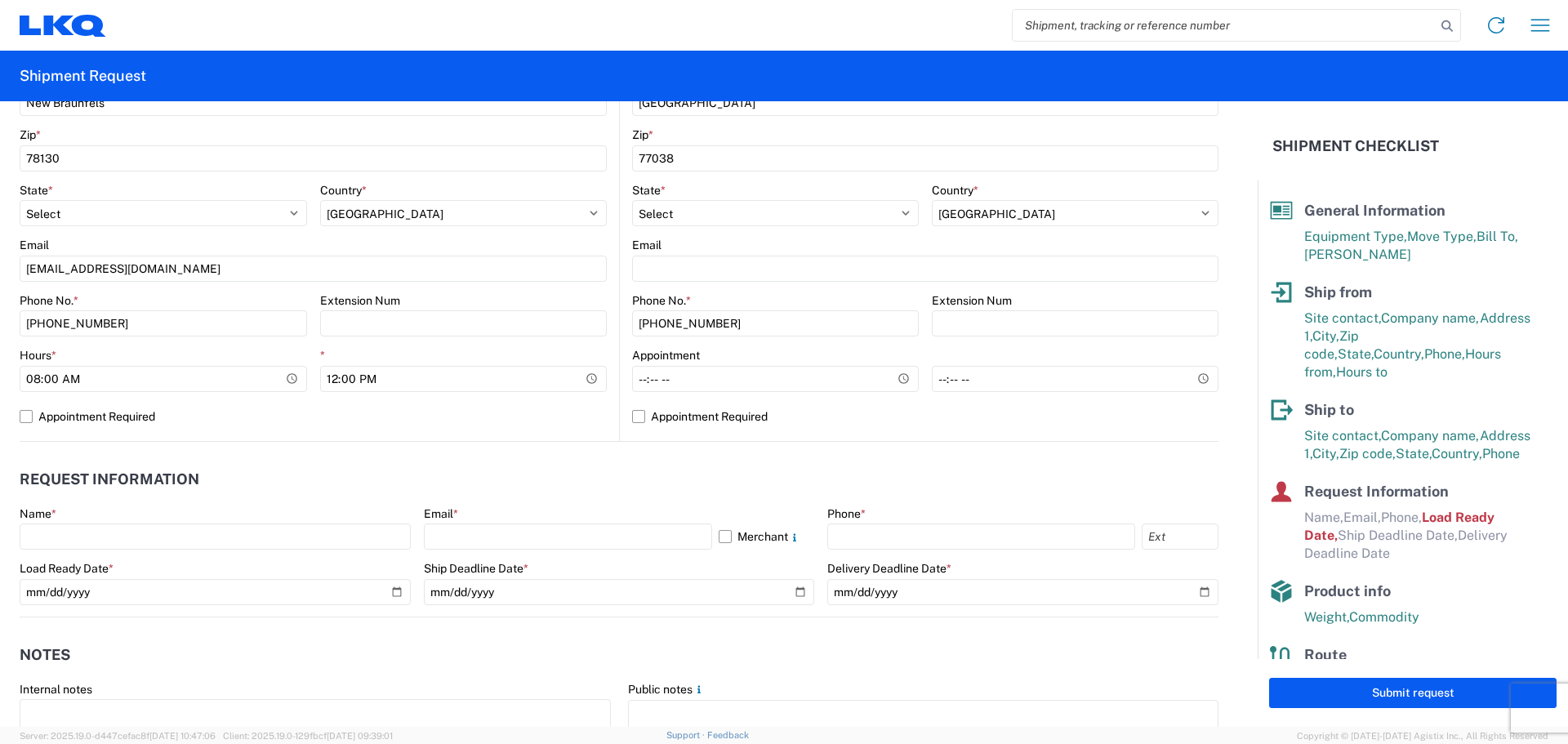
click at [140, 522] on div "Name *" at bounding box center [215, 528] width 391 height 44
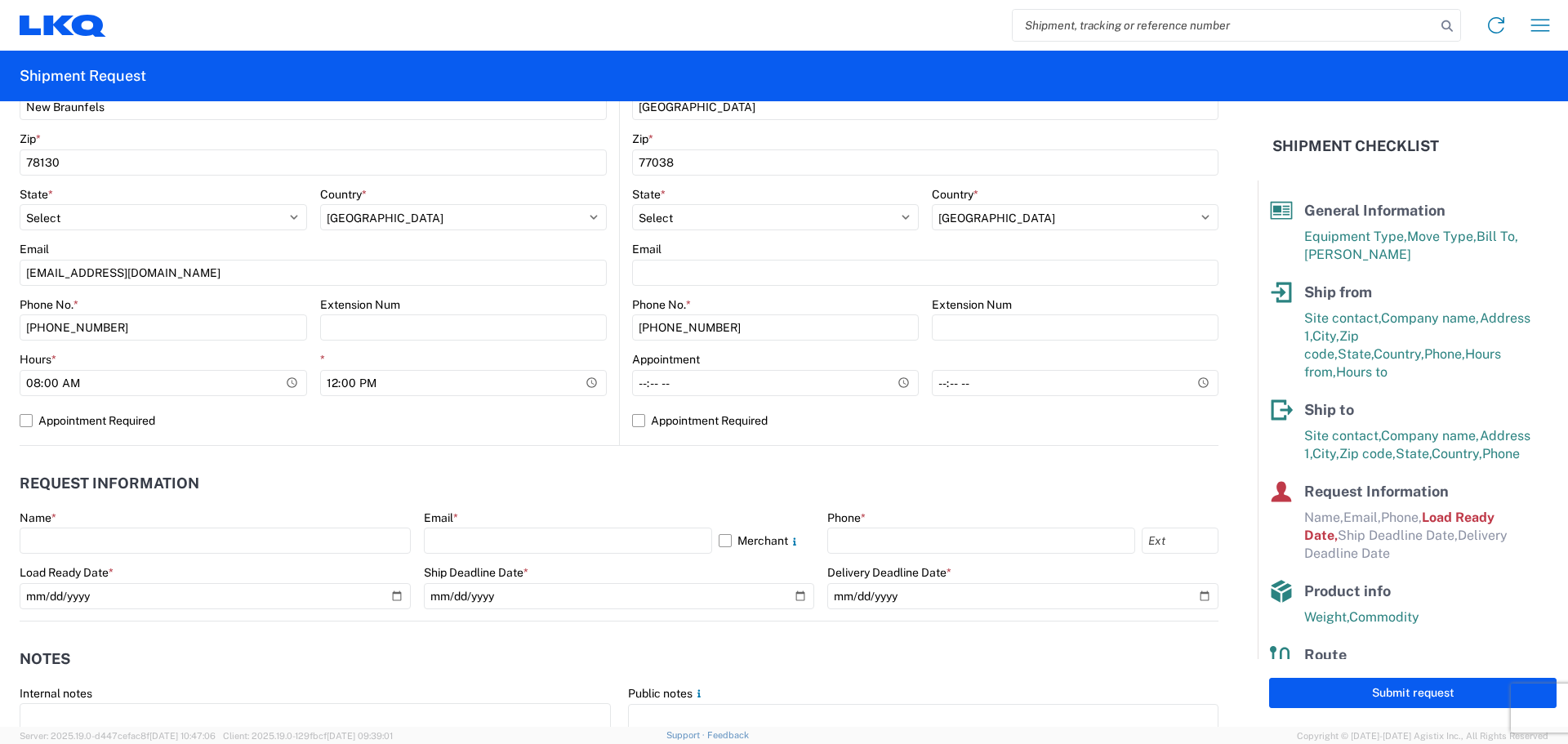
scroll to position [547, 0]
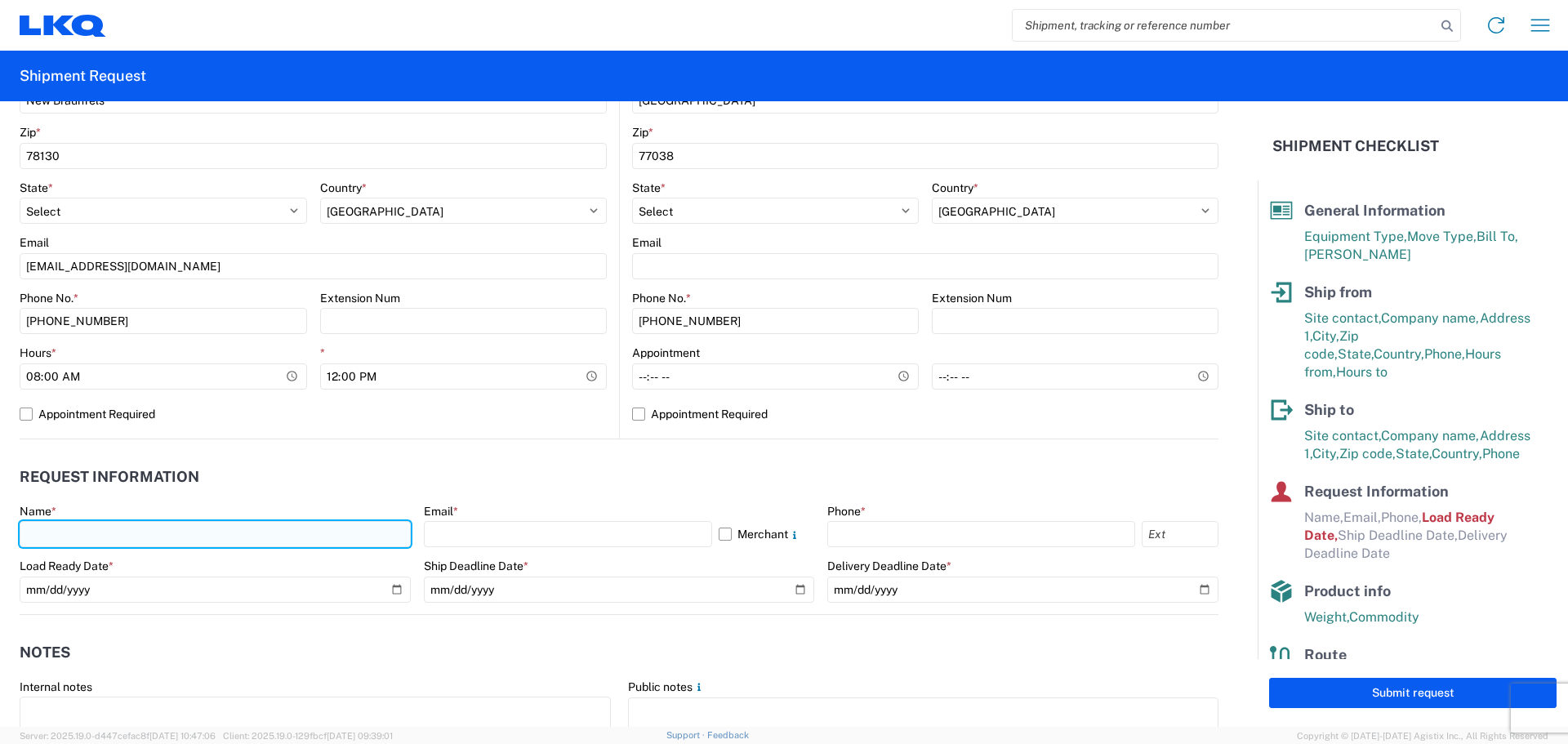
click at [89, 528] on input "text" at bounding box center [215, 533] width 391 height 26
type input "[PERSON_NAME]"
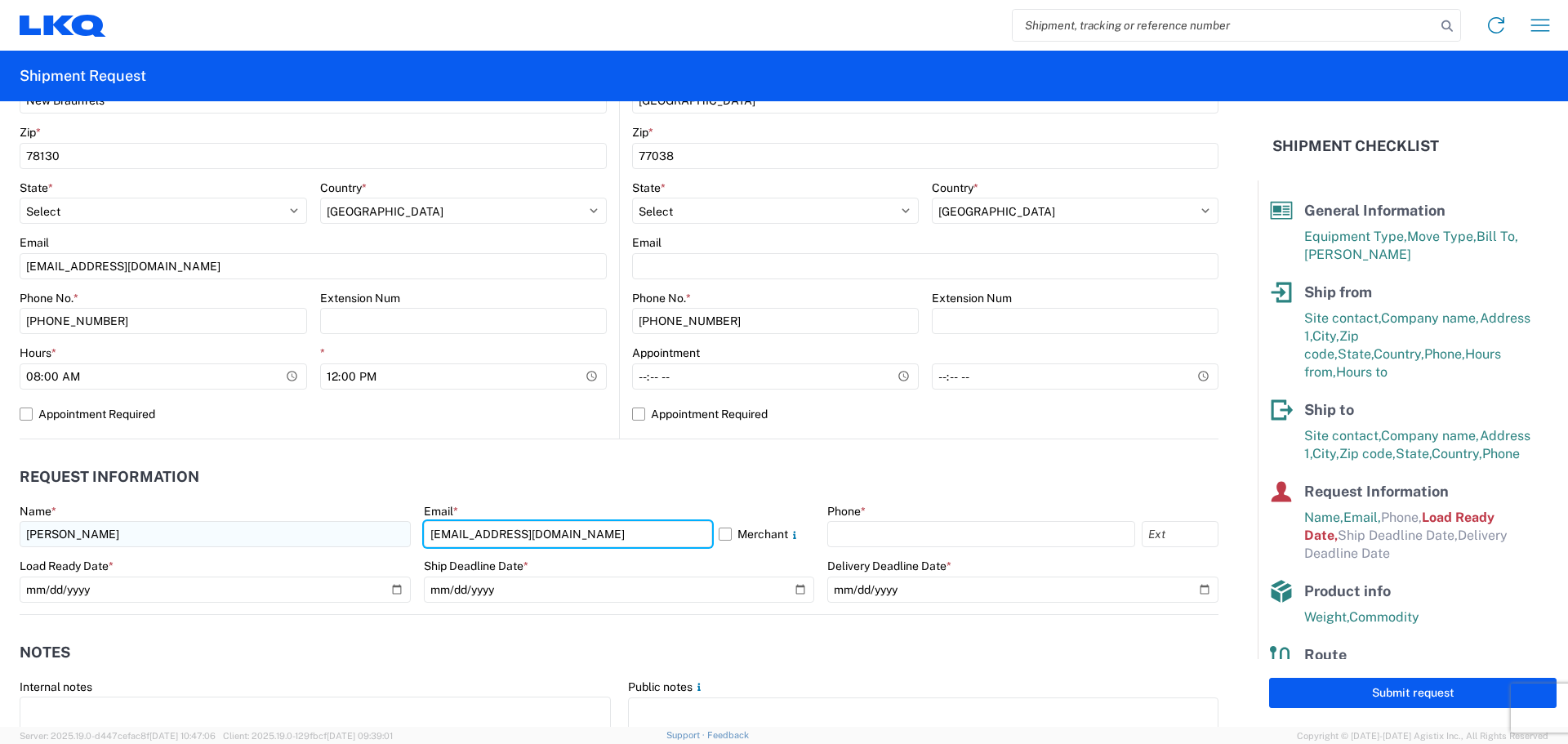
type input "[EMAIL_ADDRESS][DOMAIN_NAME]"
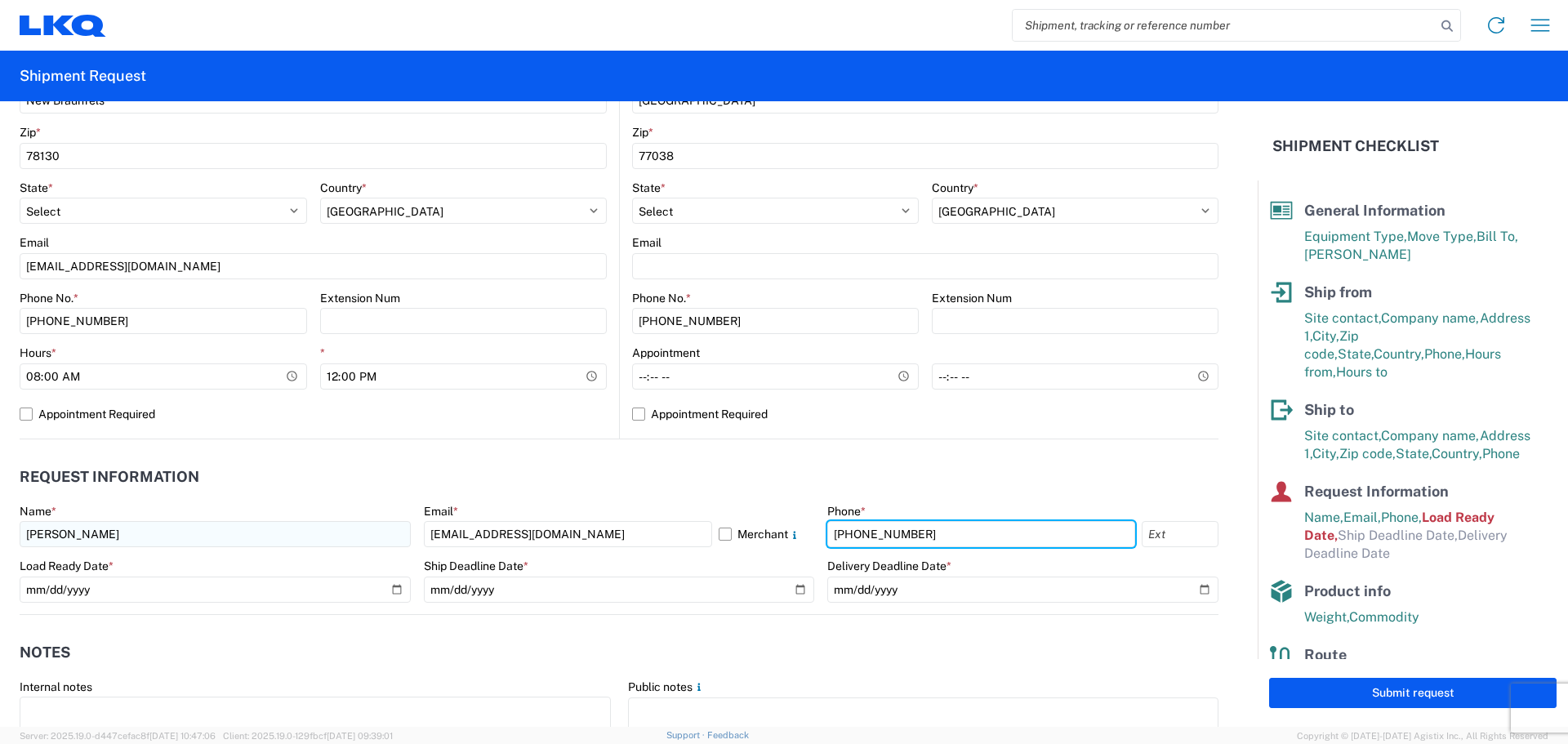
type input "[PHONE_NUMBER]"
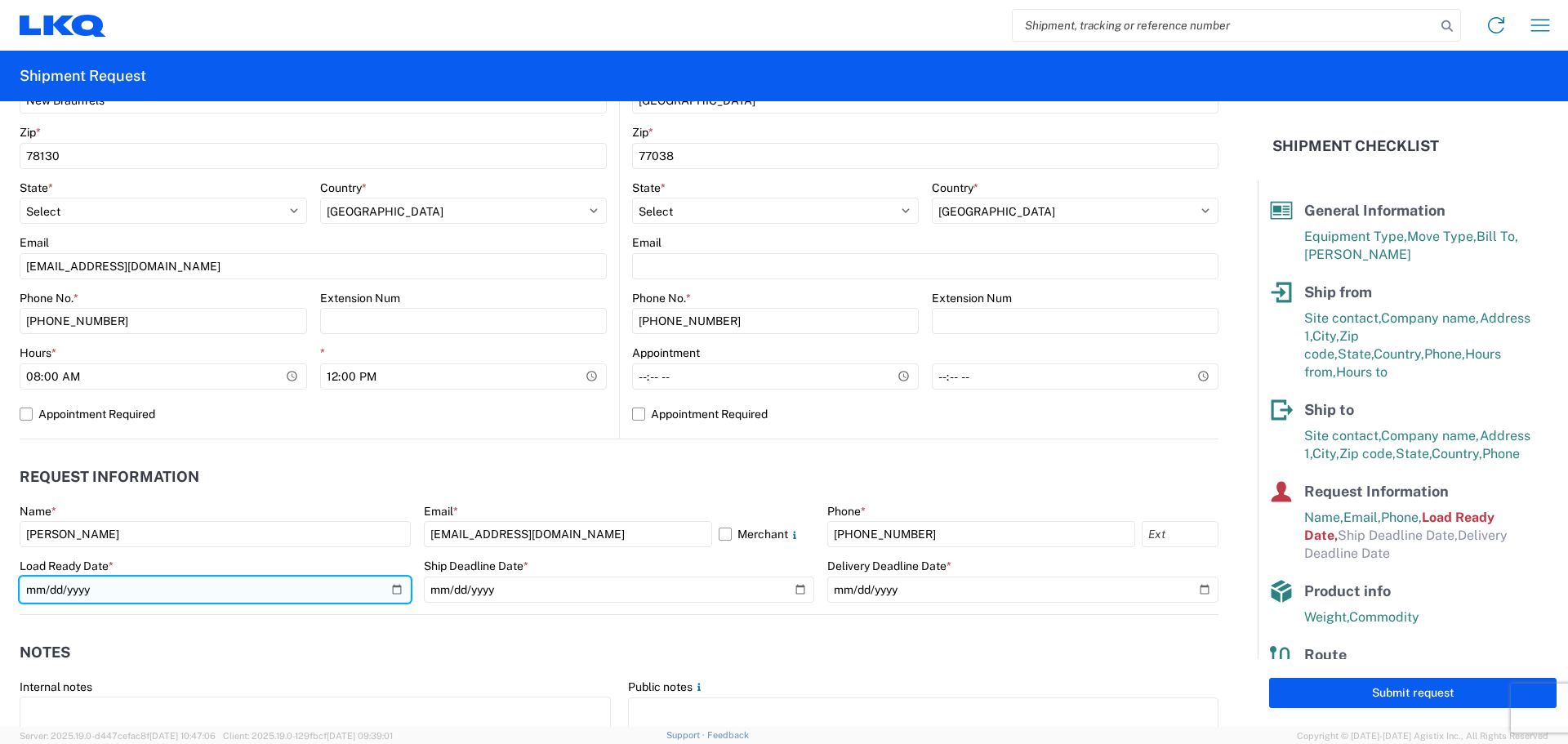
click at [391, 586] on input "[DATE]" at bounding box center [215, 589] width 391 height 26
type input "[DATE]"
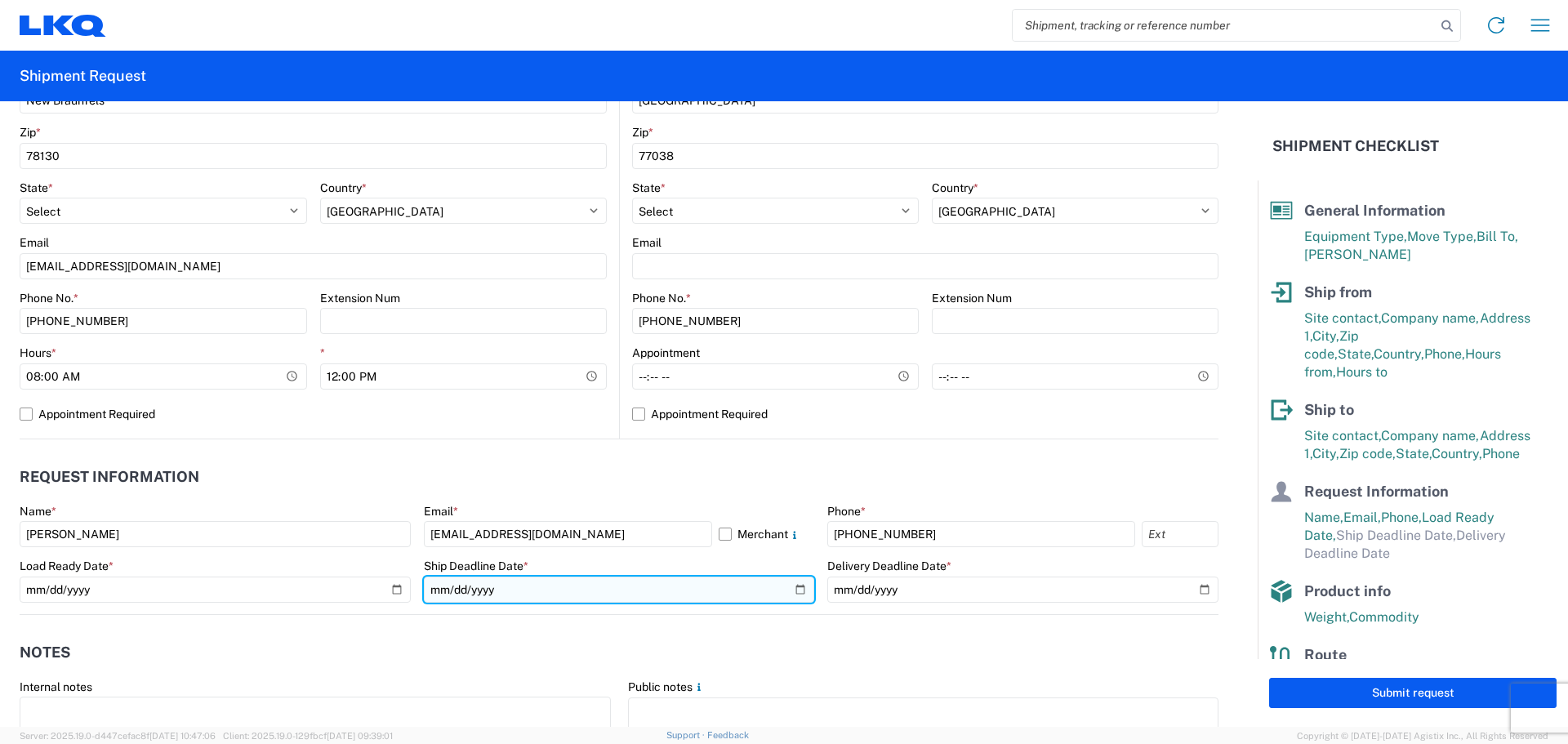
click at [791, 587] on input "date" at bounding box center [620, 589] width 391 height 26
type input "[DATE]"
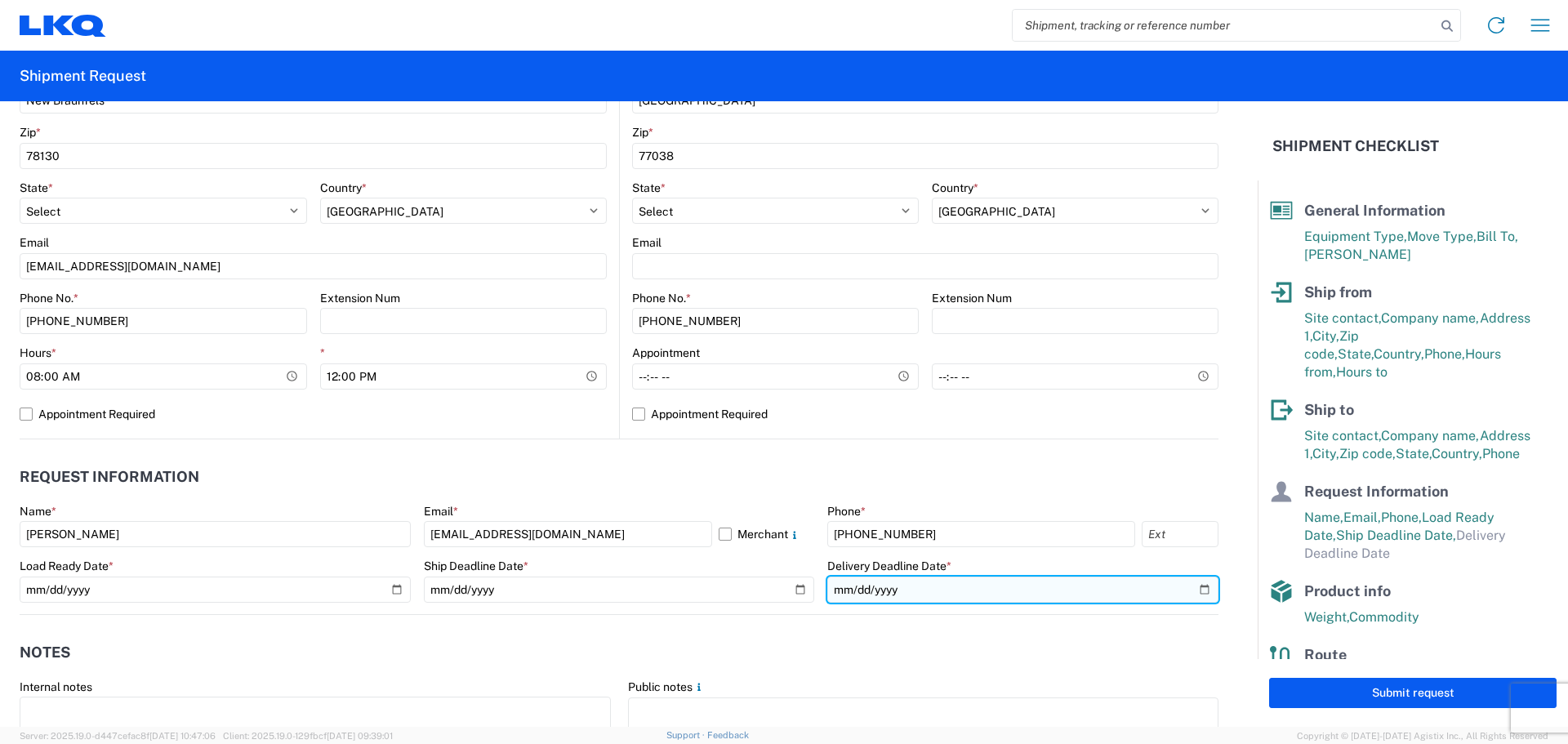
click at [1187, 591] on input "date" at bounding box center [1023, 589] width 391 height 26
type input "[DATE]"
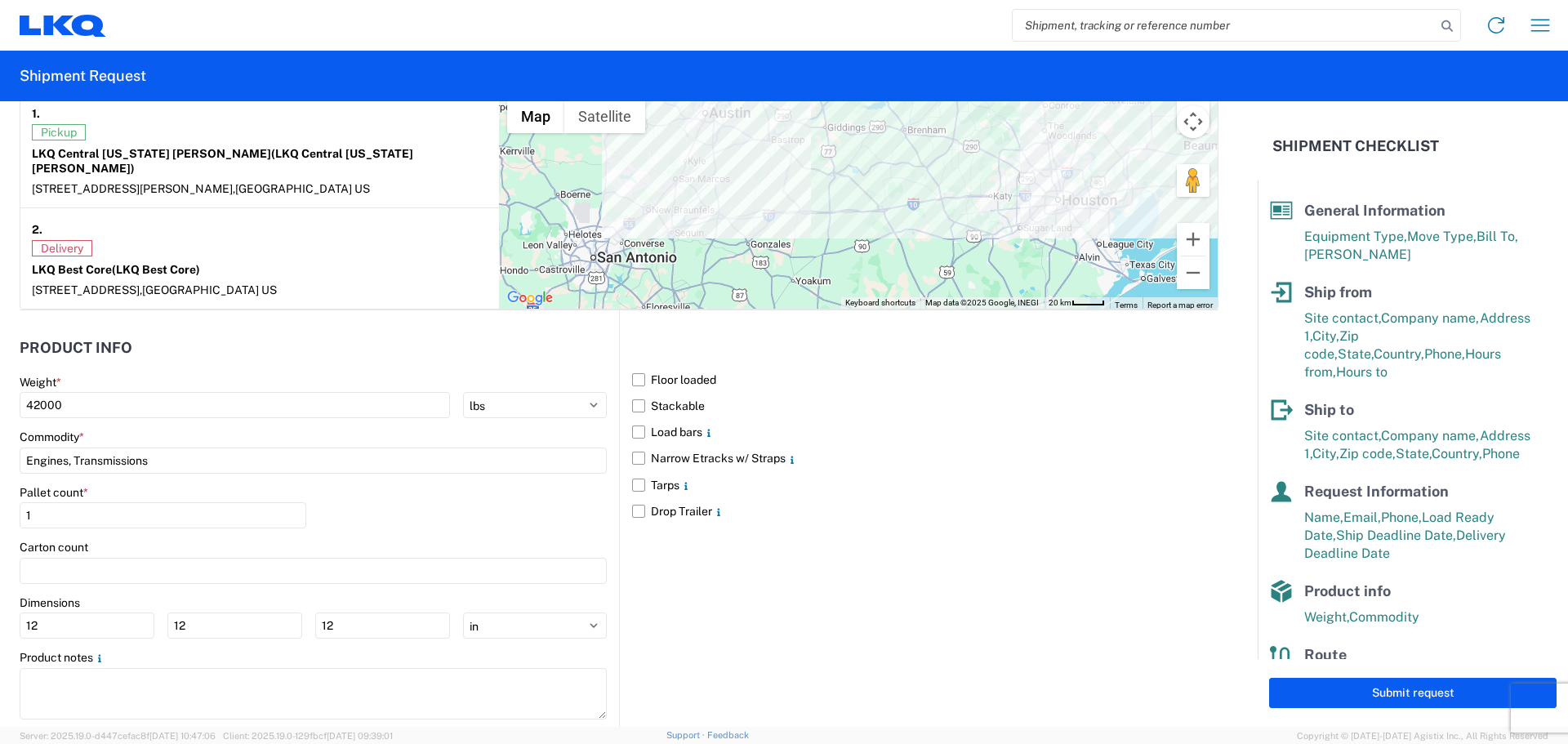
scroll to position [1333, 0]
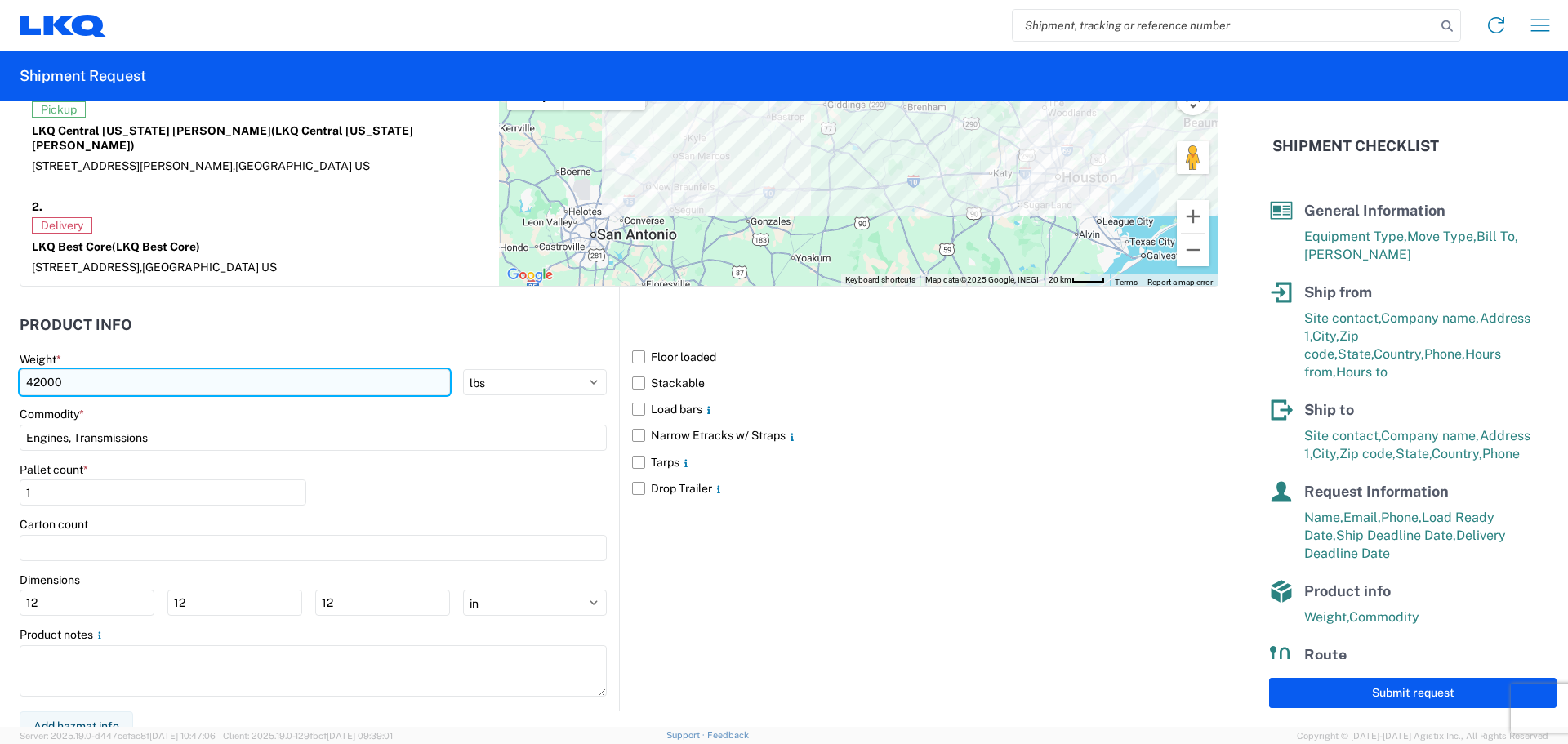
click at [169, 369] on input "42000" at bounding box center [235, 382] width 430 height 26
type input "4"
type input "35934"
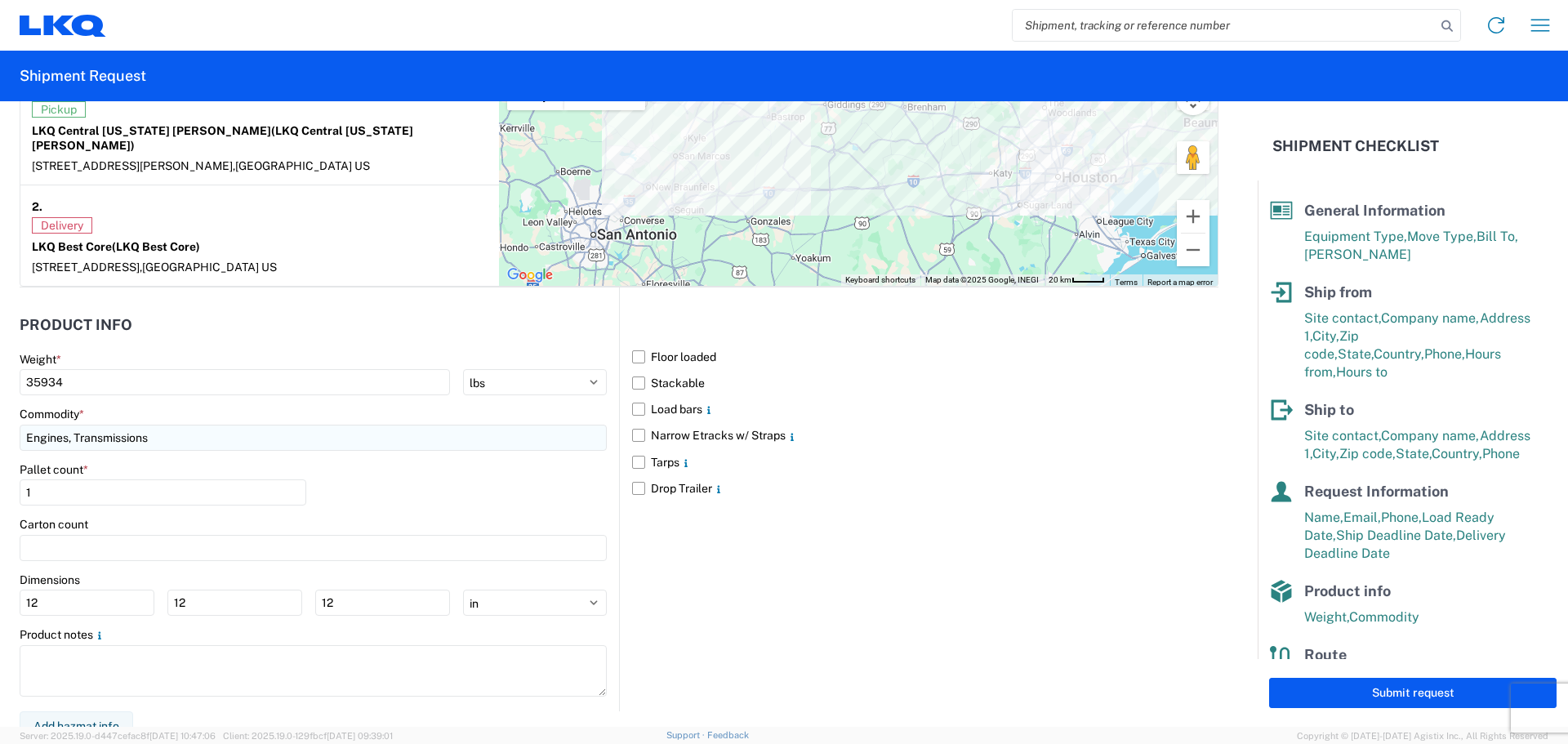
click at [188, 425] on input "Engines, Transmissions" at bounding box center [313, 438] width 588 height 26
click at [179, 427] on input "Engines, Transmissions" at bounding box center [313, 438] width 588 height 26
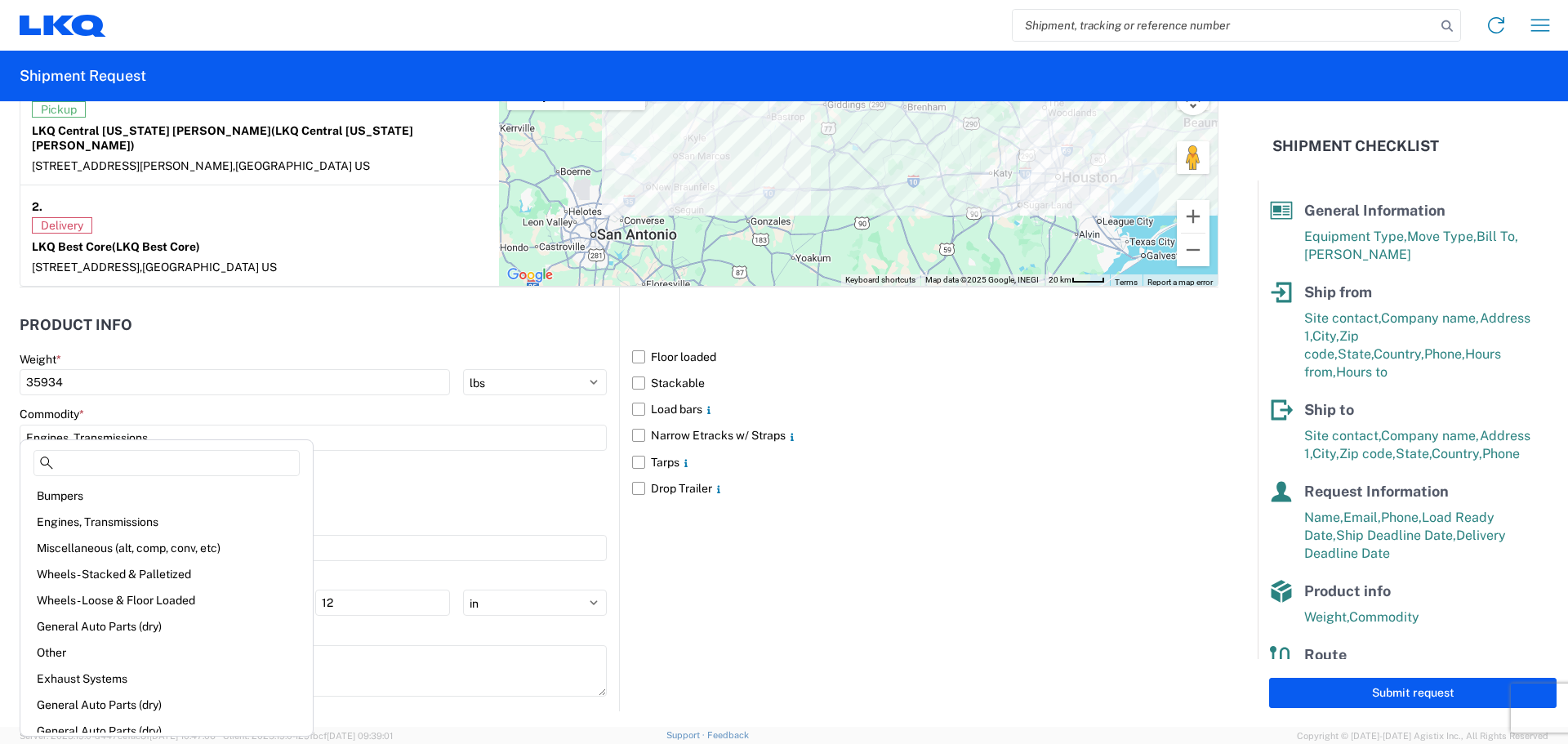
click at [467, 474] on div "Pallet count * 1" at bounding box center [313, 490] width 588 height 56
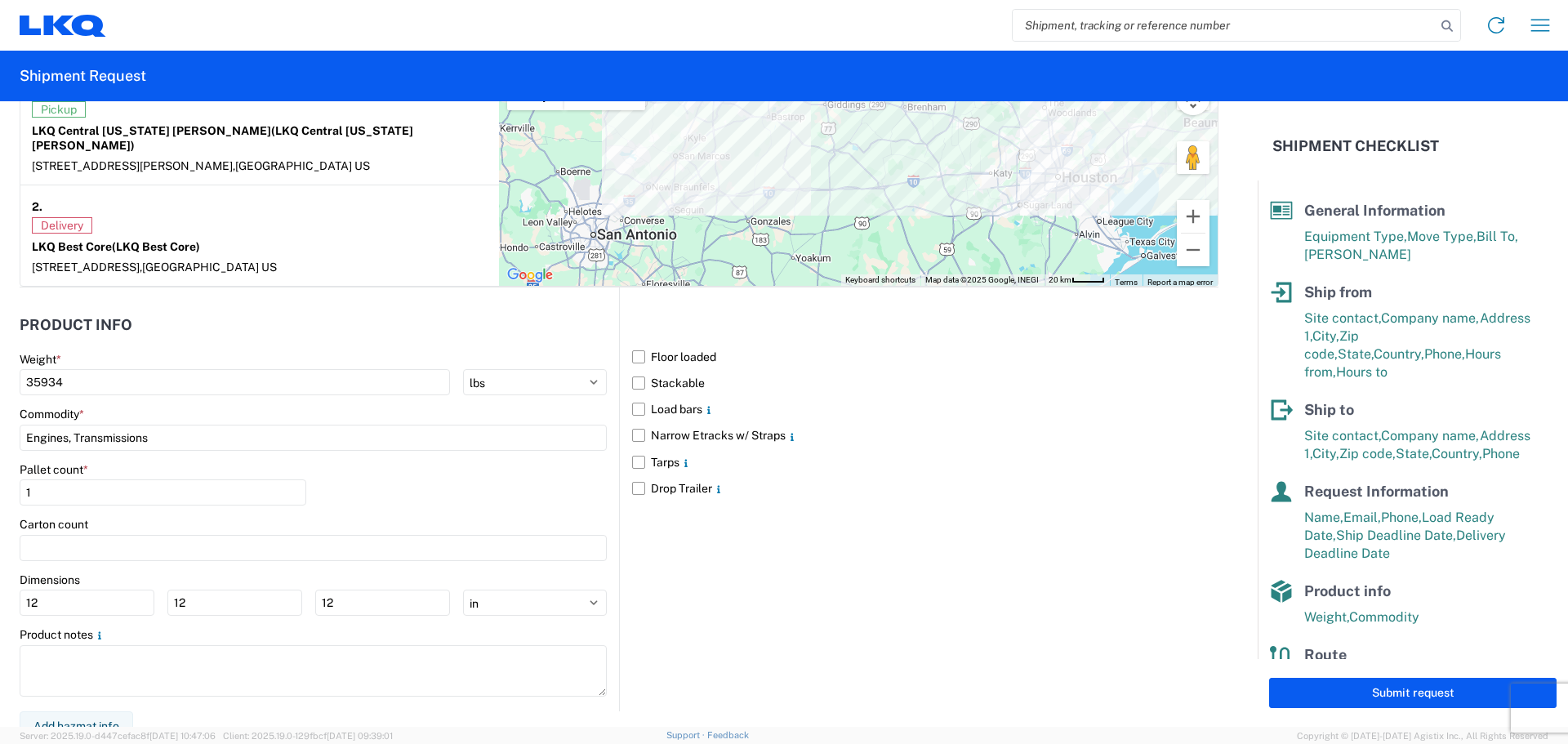
click at [119, 498] on agx-form-control-wrapper-v2 "Pallet count * 1" at bounding box center [163, 490] width 287 height 56
click at [106, 517] on div "Carton count" at bounding box center [313, 524] width 588 height 14
click at [51, 479] on input "1" at bounding box center [163, 492] width 287 height 26
type input "4"
type input "24"
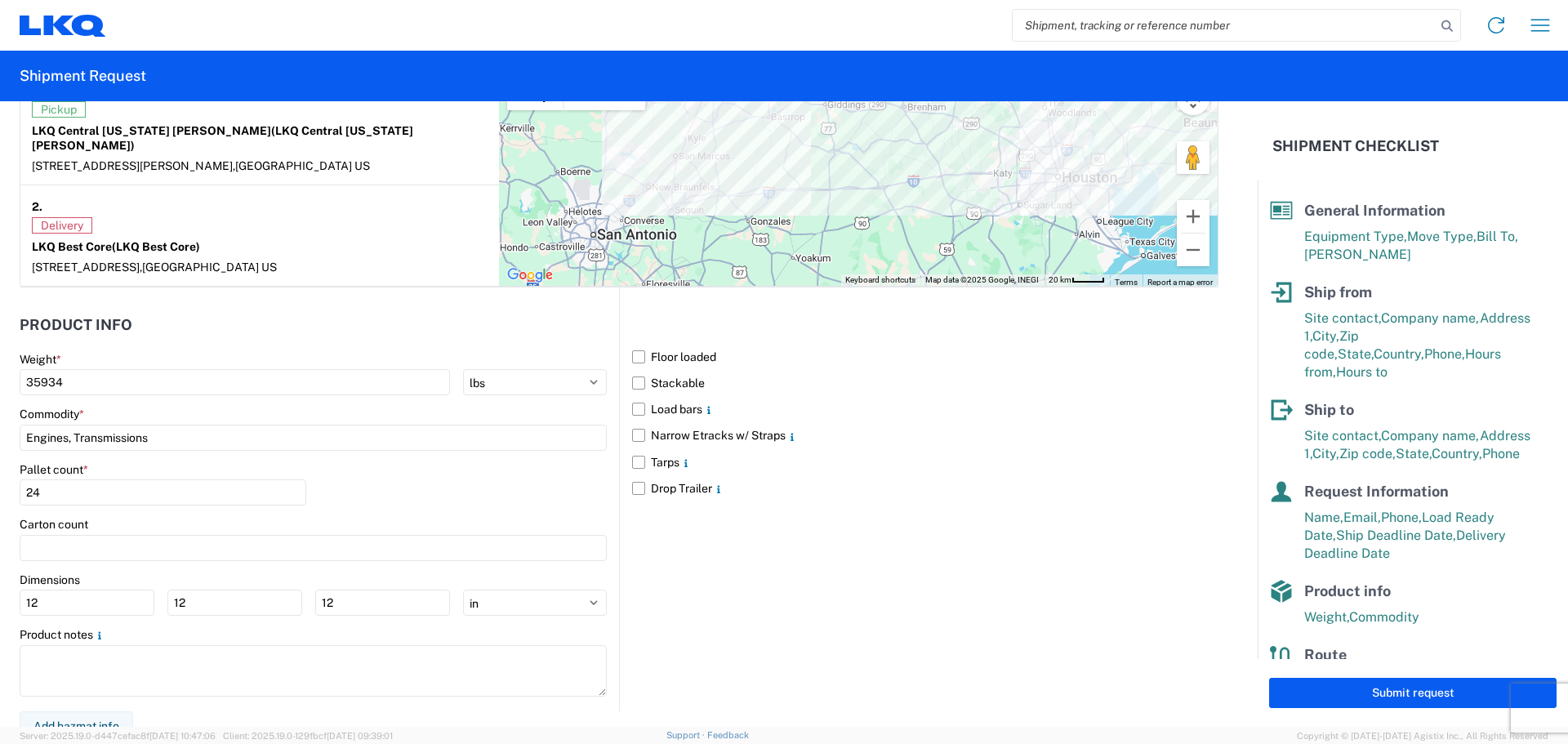
click at [385, 491] on div "Pallet count * 24" at bounding box center [313, 490] width 588 height 56
click at [632, 344] on label "Floor loaded" at bounding box center [925, 356] width 587 height 26
click at [0, 0] on input "Floor loaded" at bounding box center [0, 0] width 0 height 0
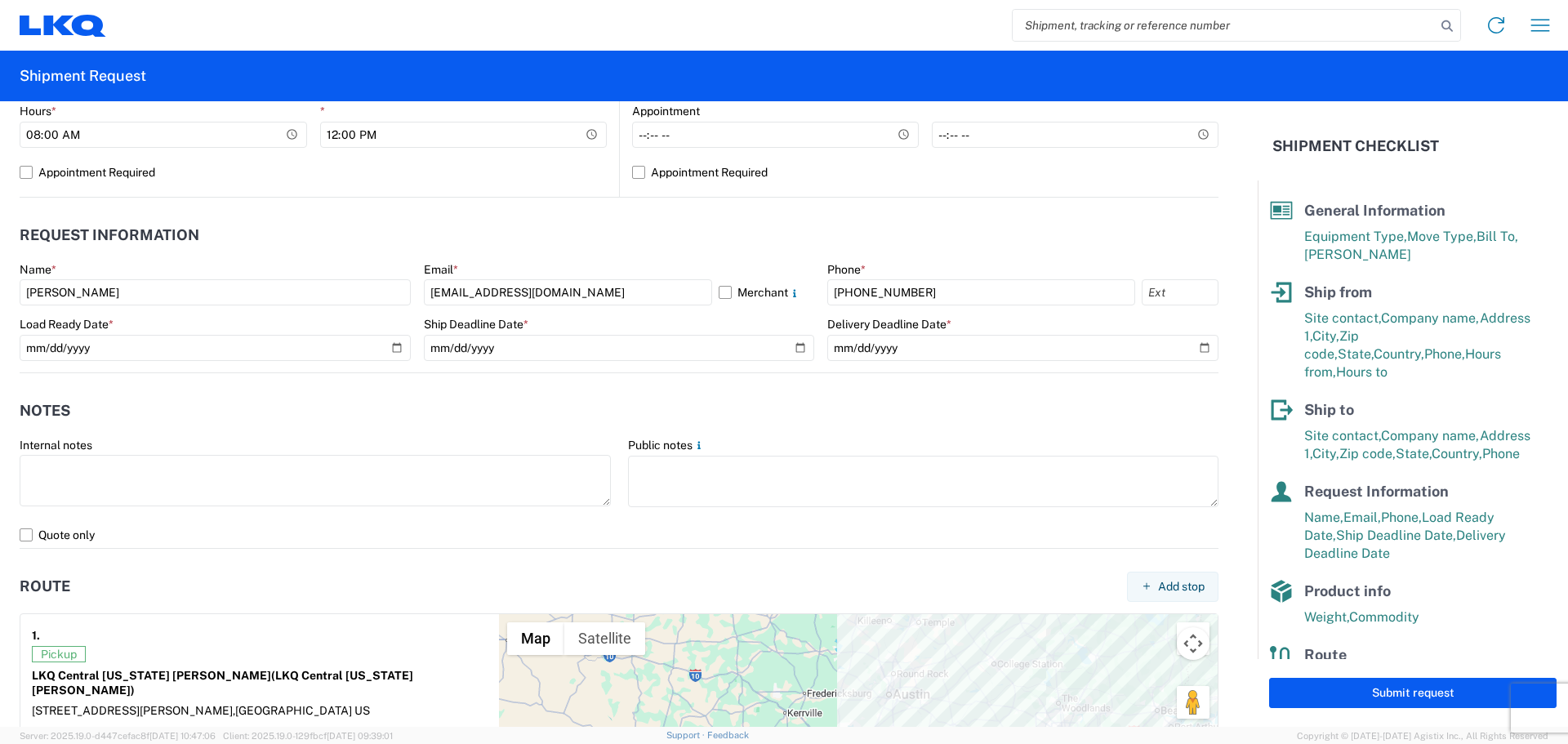
scroll to position [1061, 0]
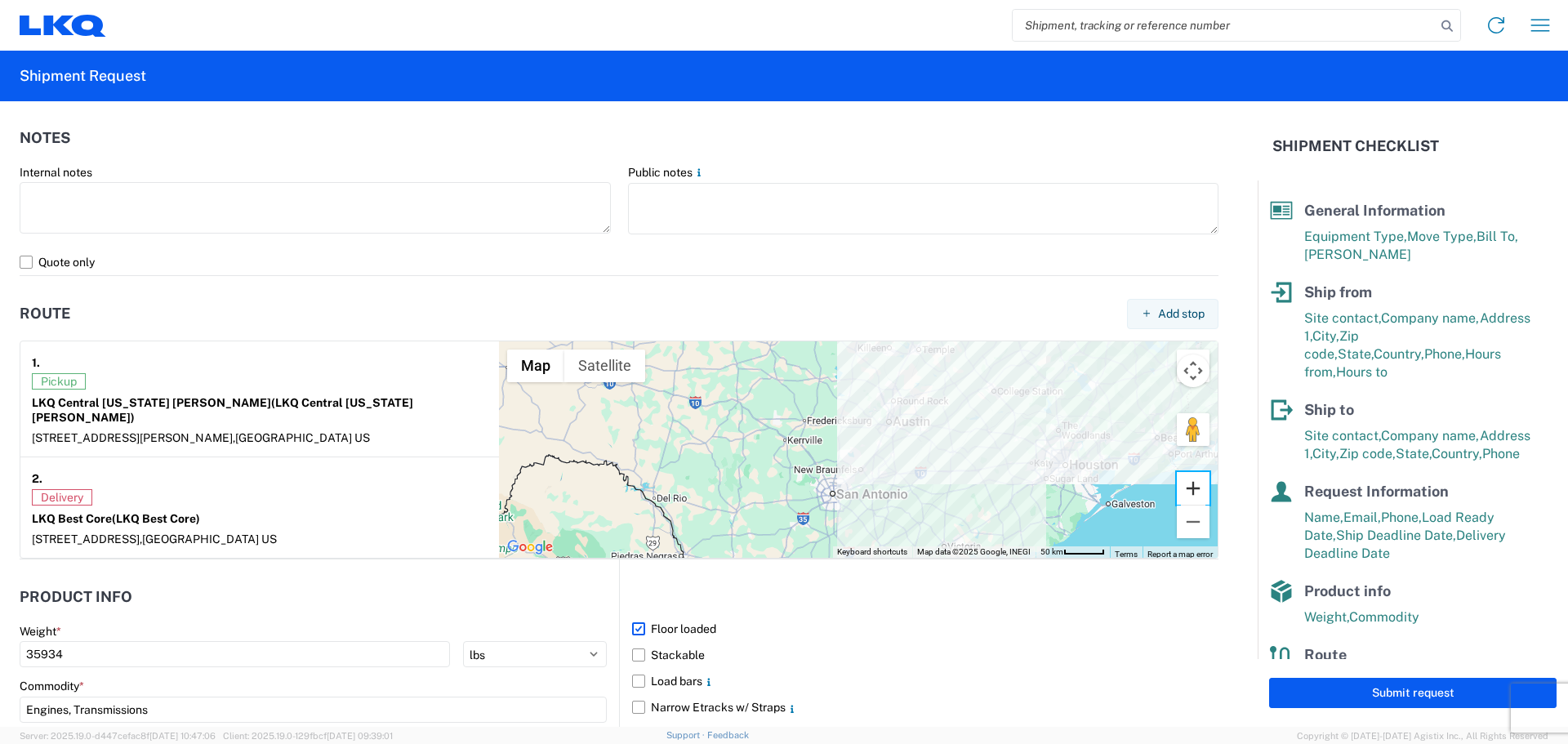
click at [1181, 480] on button "Zoom in" at bounding box center [1193, 488] width 33 height 33
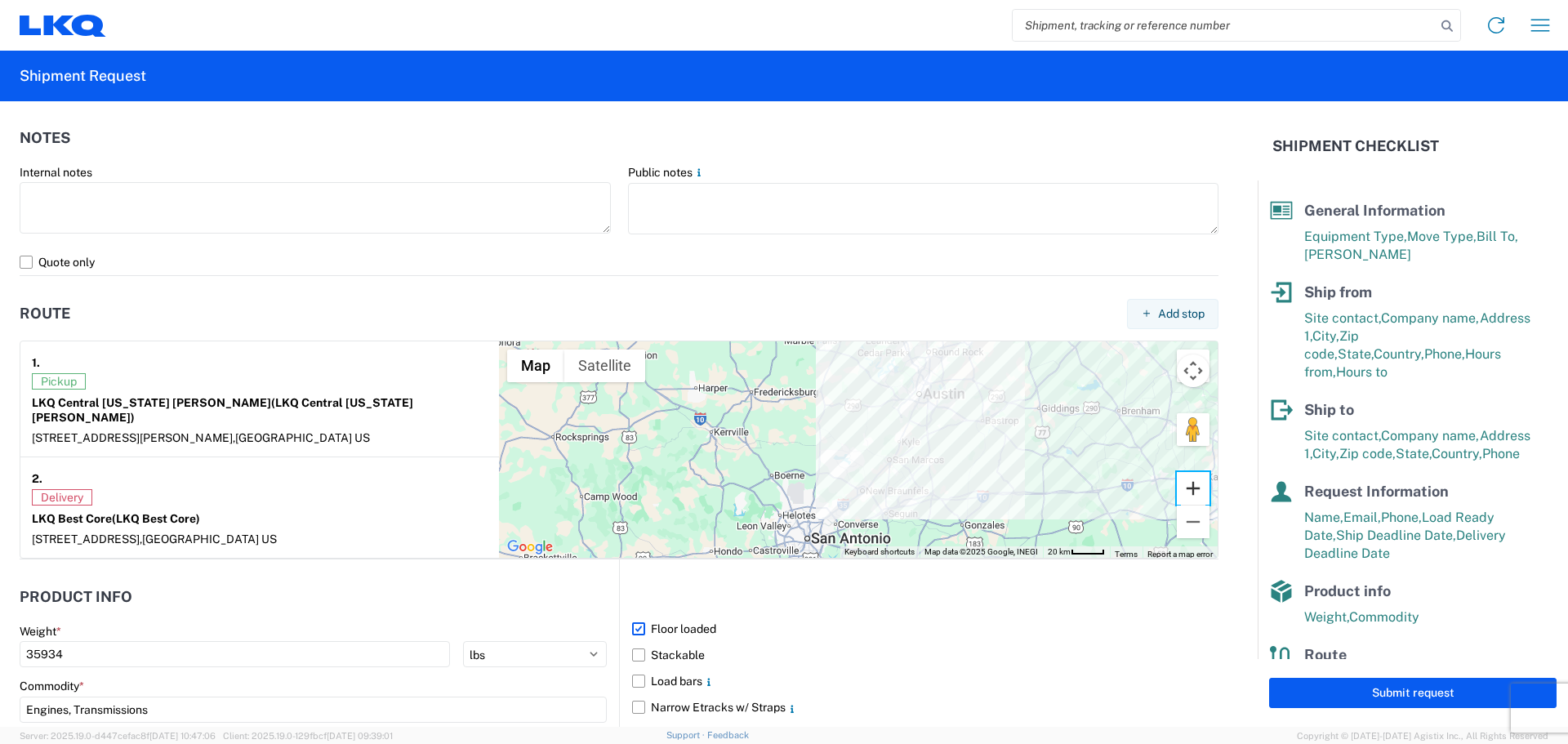
click at [1181, 480] on button "Zoom in" at bounding box center [1193, 488] width 33 height 33
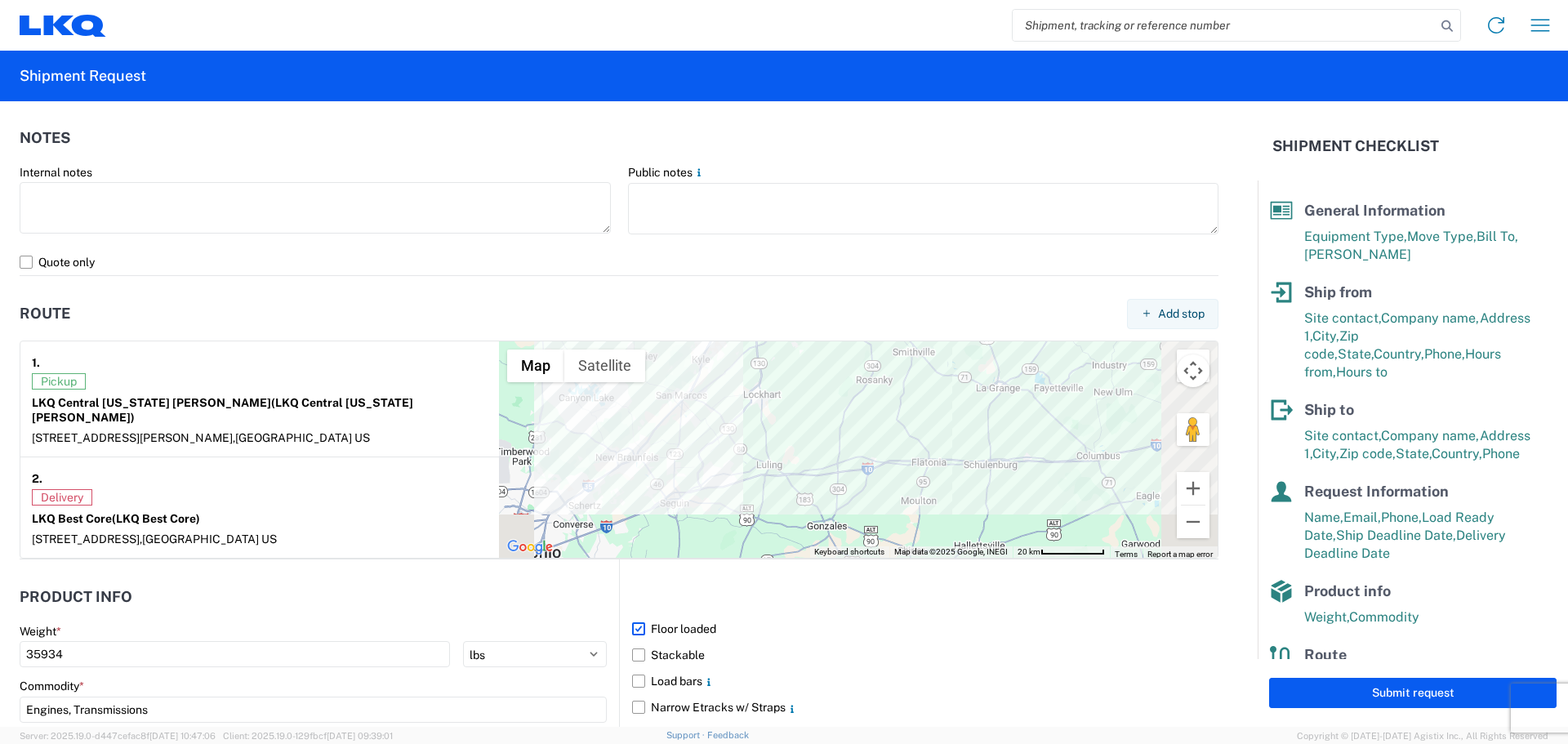
drag, startPoint x: 1050, startPoint y: 482, endPoint x: 782, endPoint y: 403, distance: 279.4
click at [782, 403] on div at bounding box center [858, 449] width 719 height 217
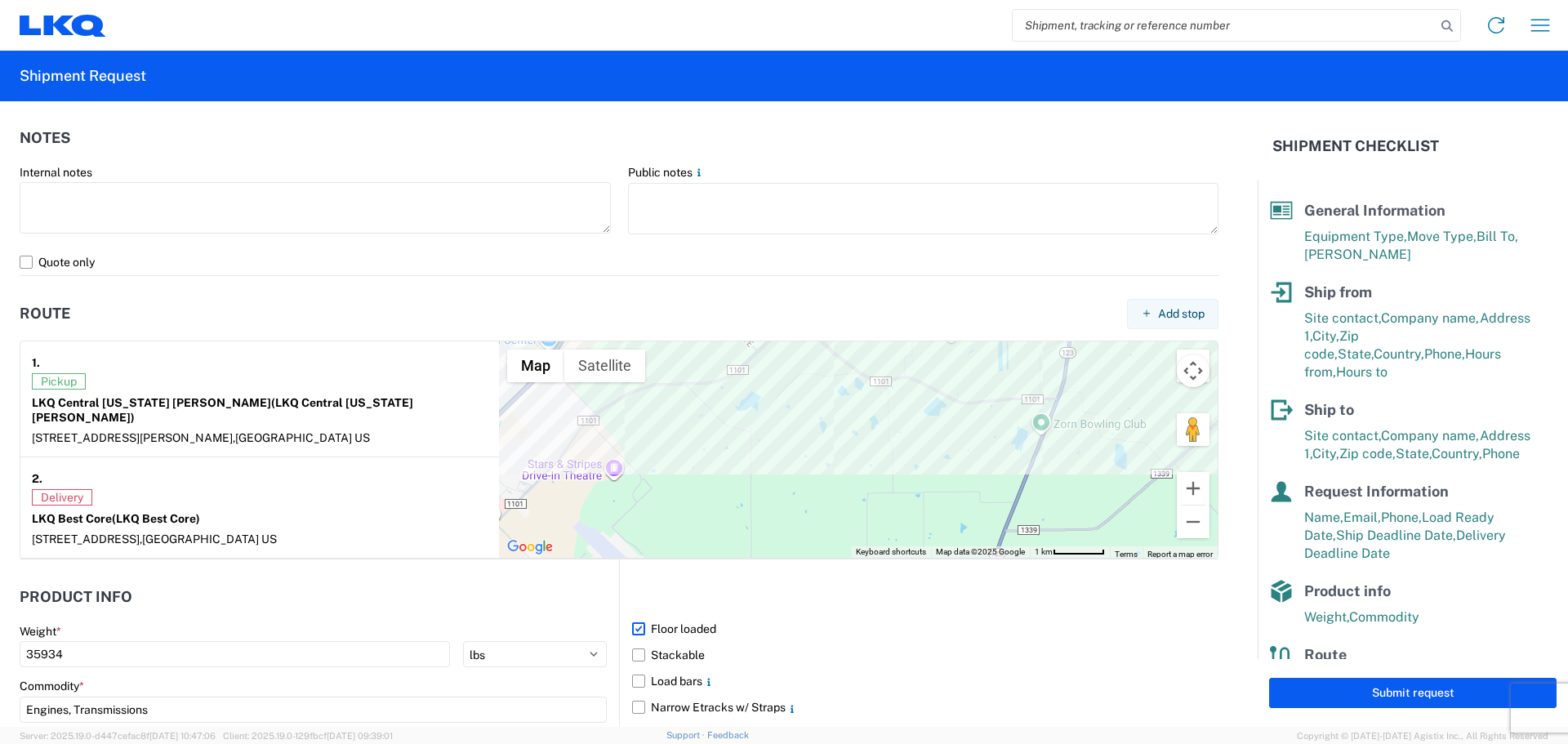
drag, startPoint x: 550, startPoint y: 429, endPoint x: 787, endPoint y: 410, distance: 237.8
click at [787, 410] on div at bounding box center [858, 449] width 719 height 217
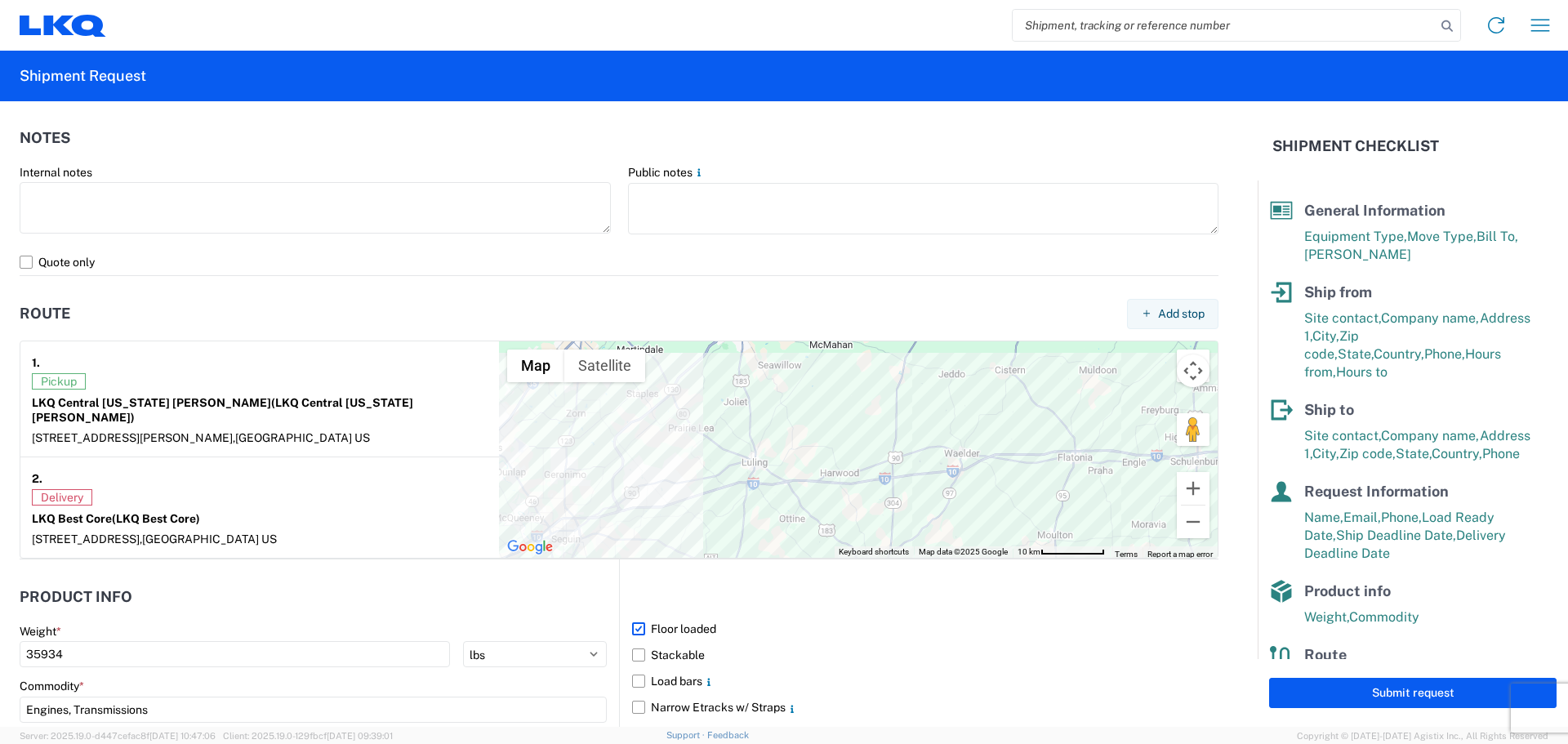
drag, startPoint x: 974, startPoint y: 460, endPoint x: 627, endPoint y: 427, distance: 348.6
click at [627, 427] on div at bounding box center [858, 449] width 719 height 217
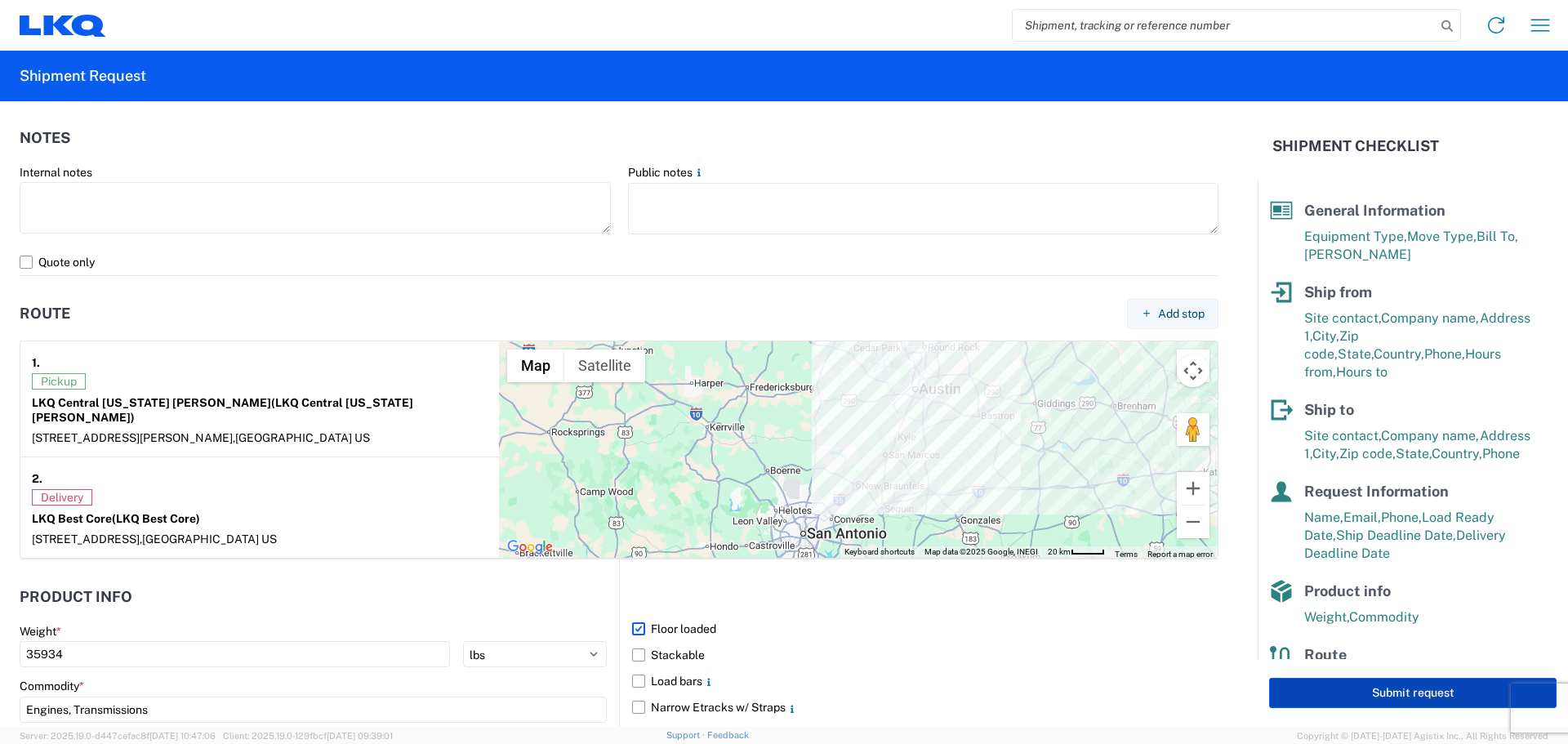
click at [1441, 690] on button "Submit request" at bounding box center [1413, 693] width 288 height 30
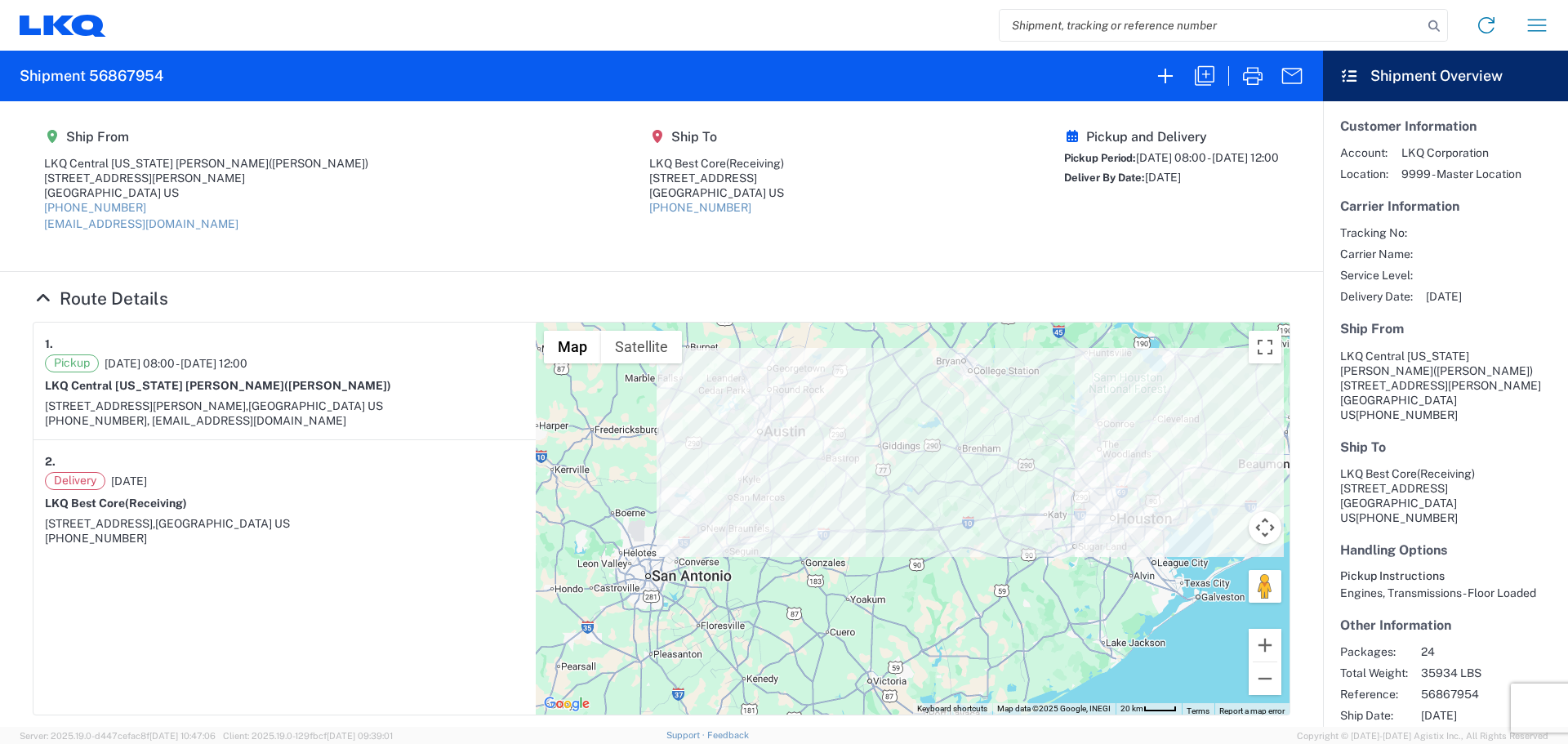
click at [72, 24] on icon at bounding box center [89, 25] width 35 height 22
